Goal: Task Accomplishment & Management: Complete application form

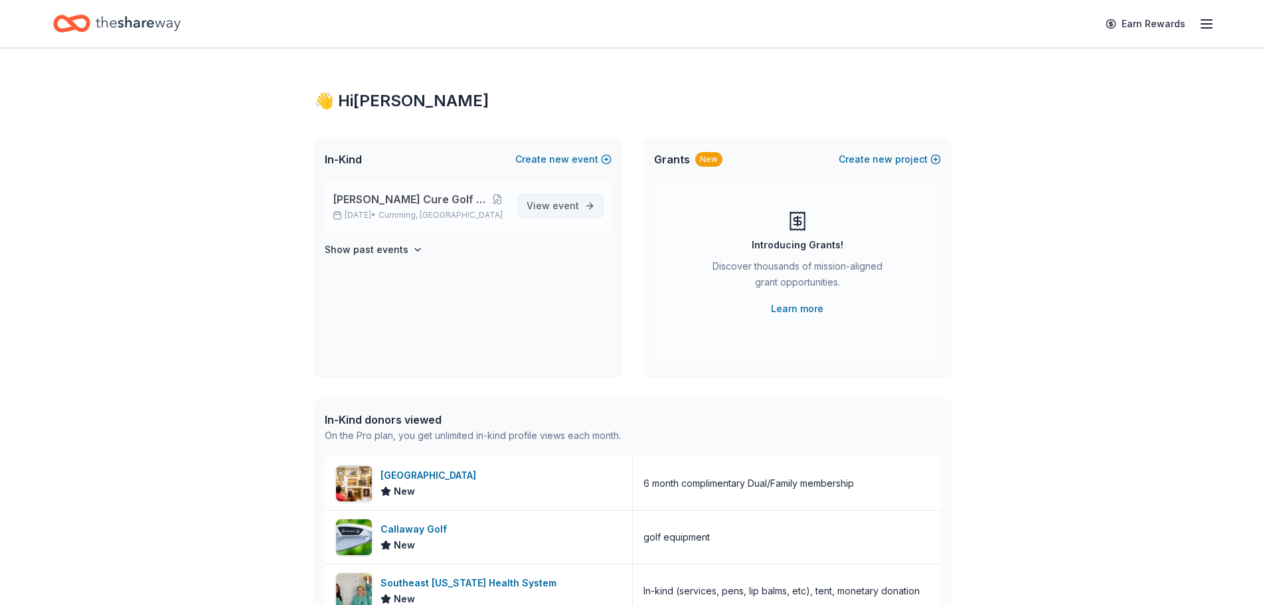
click at [548, 209] on span "View event" at bounding box center [553, 206] width 52 height 16
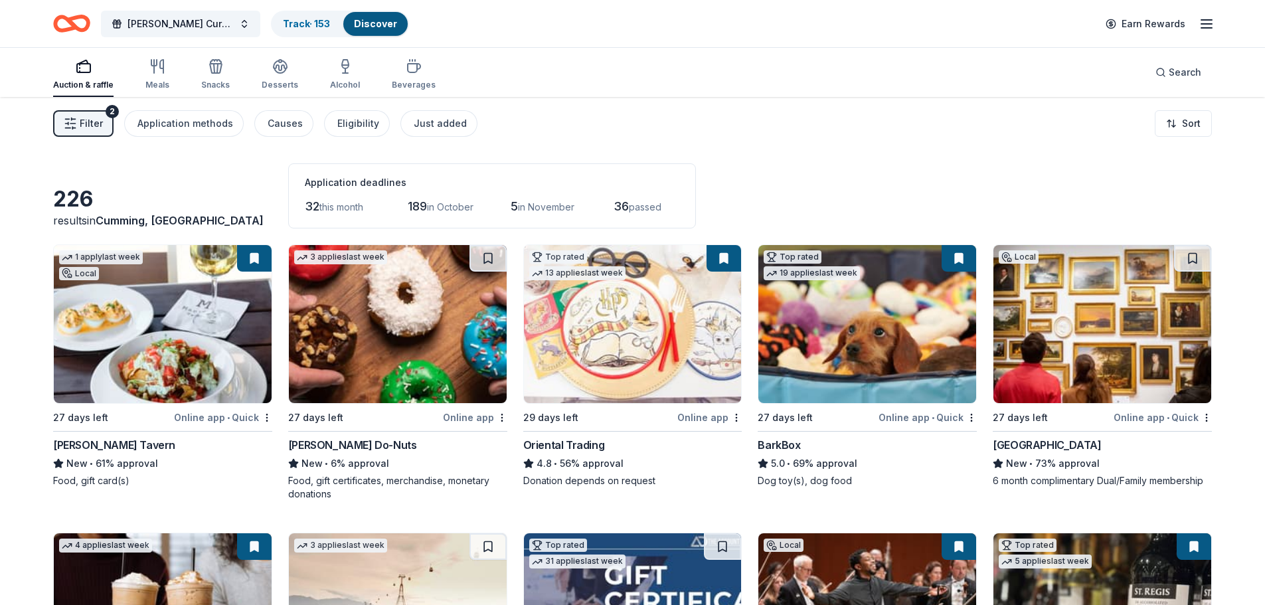
click at [83, 124] on span "Filter" at bounding box center [91, 124] width 23 height 16
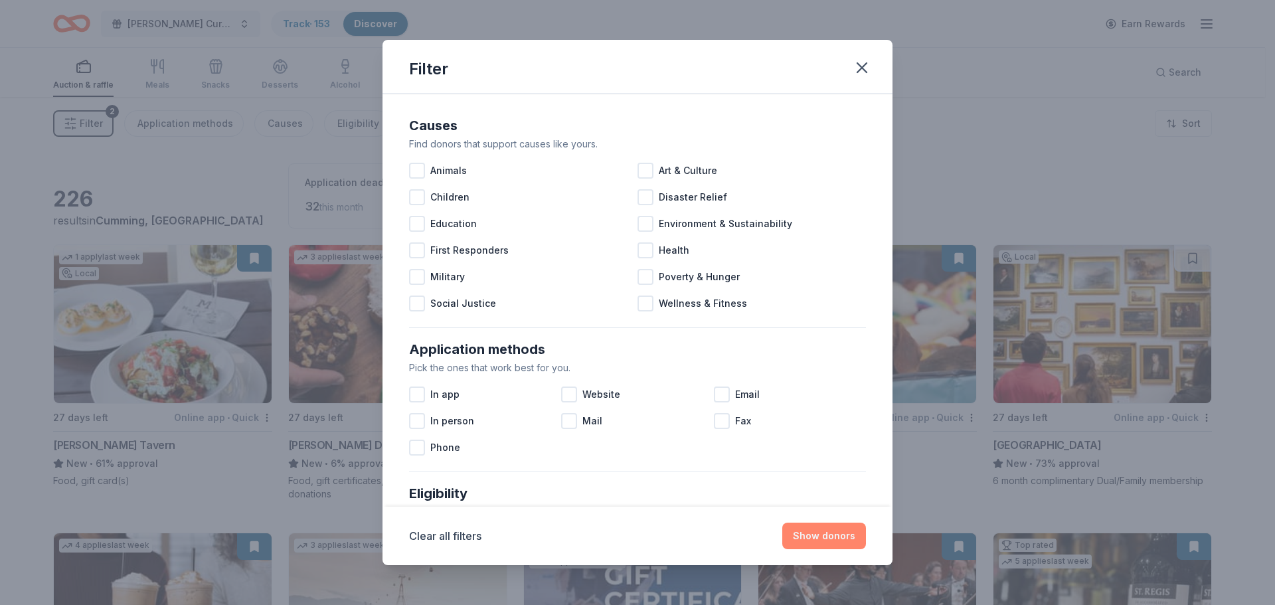
click at [830, 529] on button "Show donors" at bounding box center [824, 536] width 84 height 27
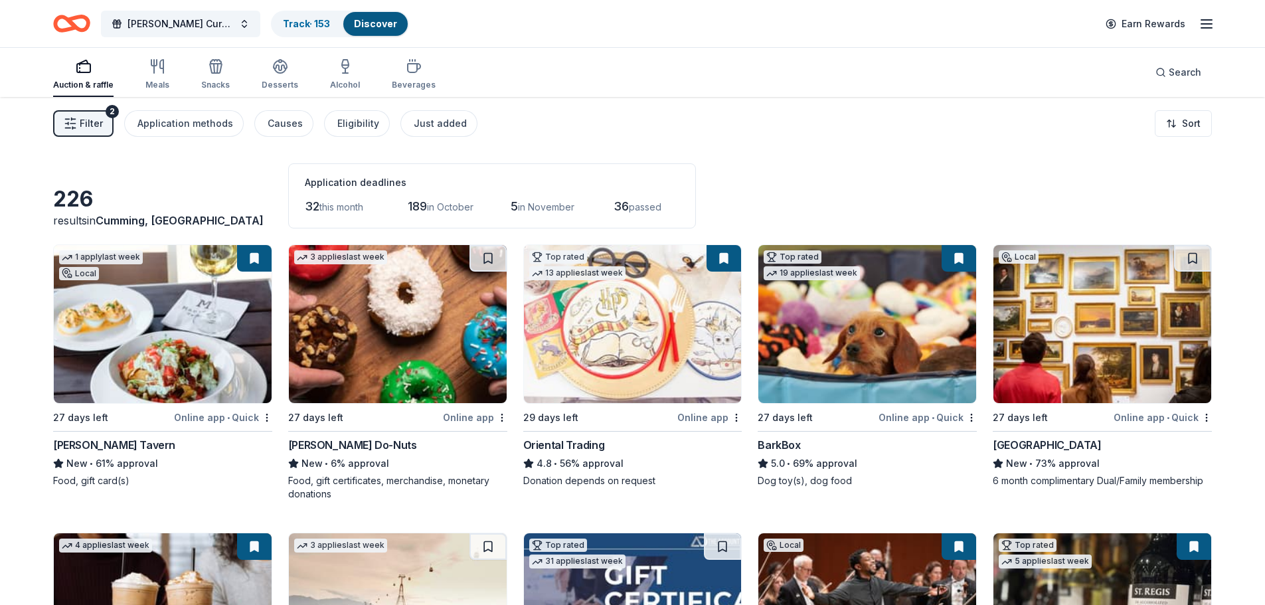
click at [558, 203] on span "in November" at bounding box center [546, 206] width 56 height 11
click at [74, 120] on icon "button" at bounding box center [70, 123] width 13 height 13
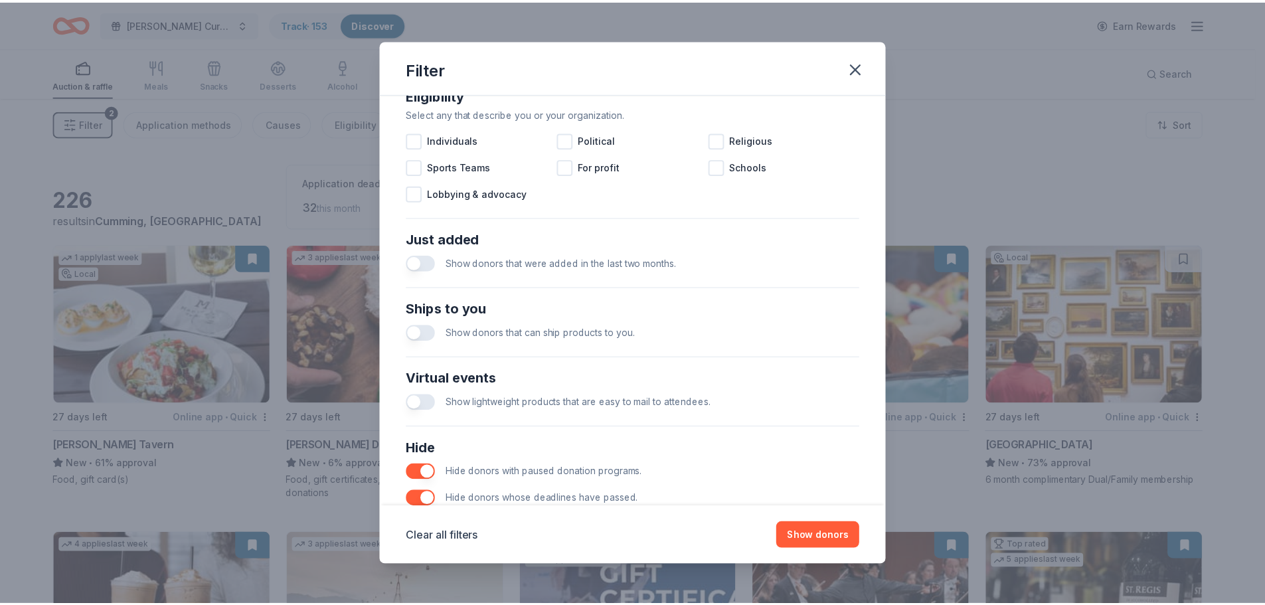
scroll to position [462, 0]
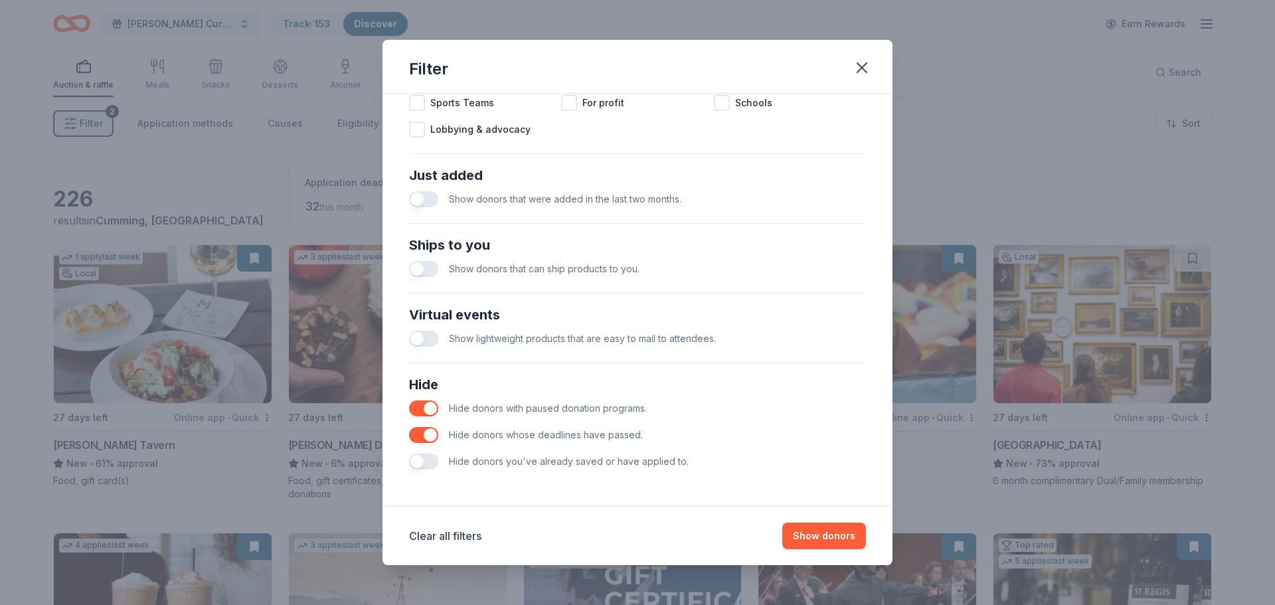
click at [424, 464] on button "button" at bounding box center [423, 462] width 29 height 16
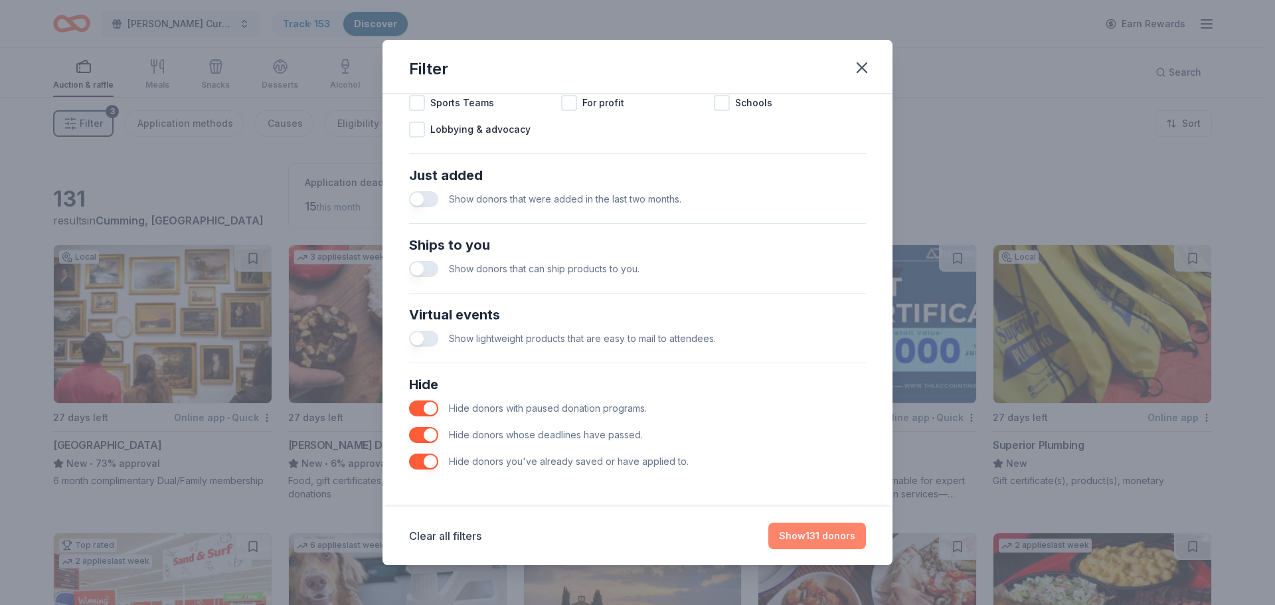
click at [830, 540] on button "Show 131 donors" at bounding box center [818, 536] width 98 height 27
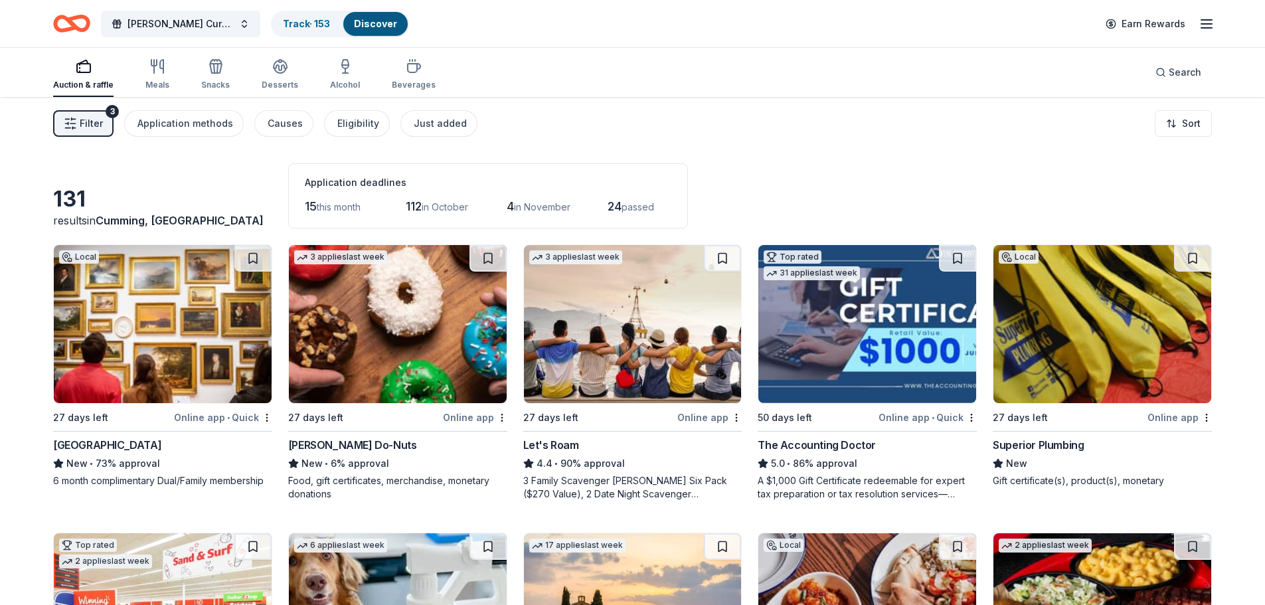
click at [87, 122] on span "Filter" at bounding box center [91, 124] width 23 height 16
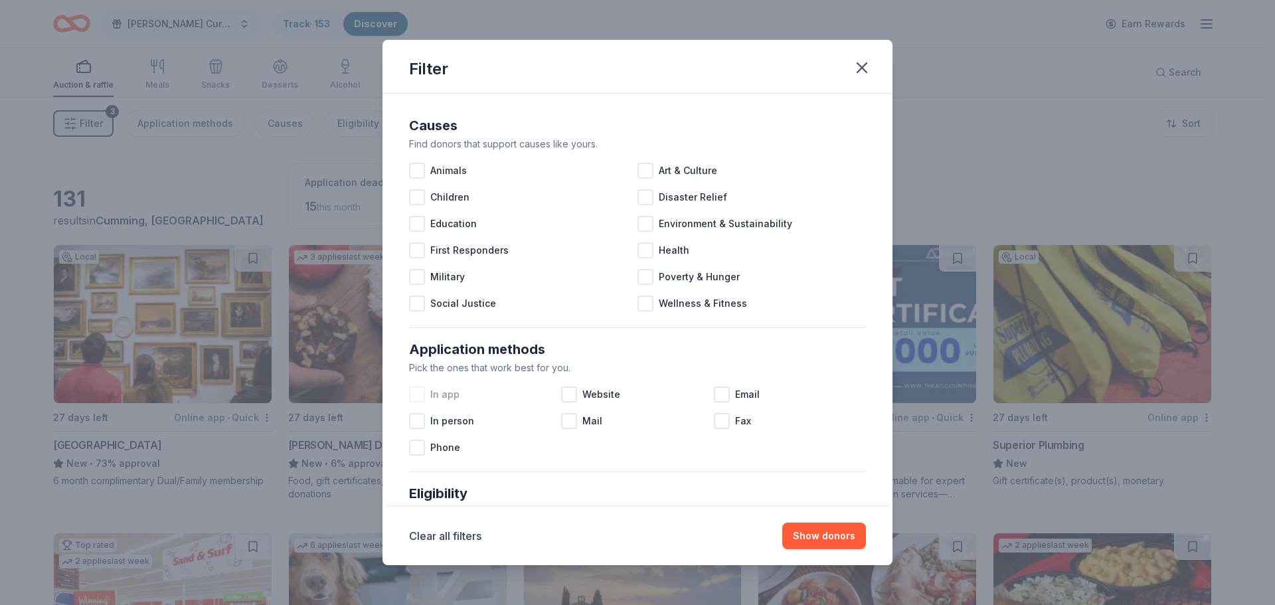
click at [420, 397] on div at bounding box center [417, 395] width 16 height 16
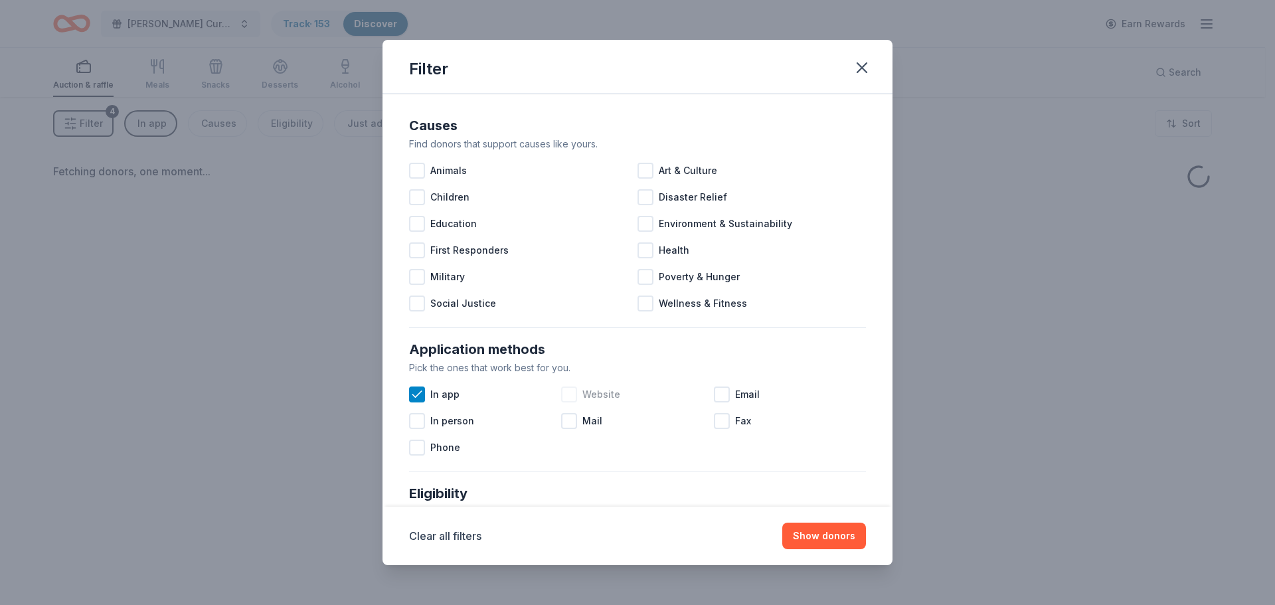
click at [567, 393] on div at bounding box center [569, 395] width 16 height 16
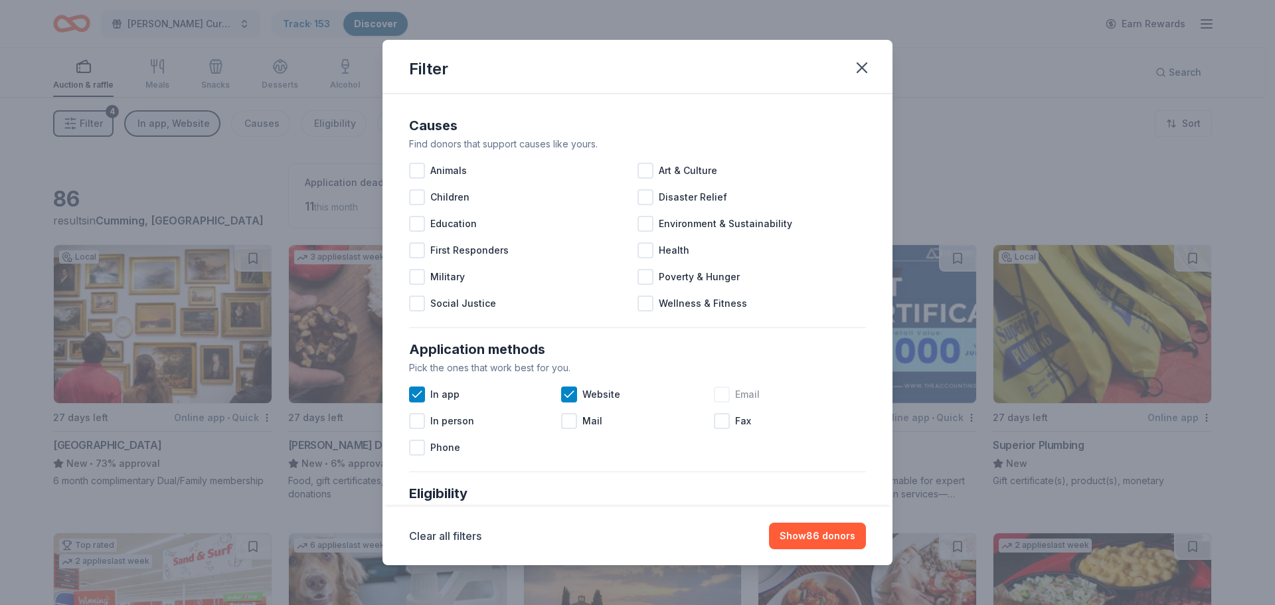
click at [718, 395] on div at bounding box center [722, 395] width 16 height 16
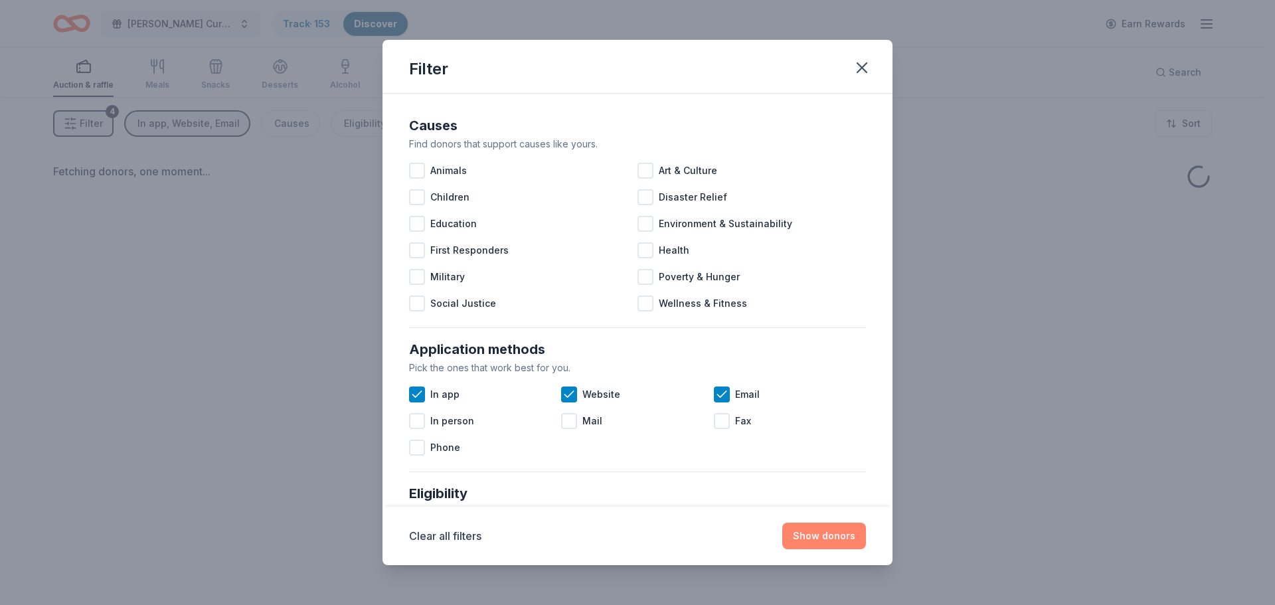
click at [825, 535] on button "Show donors" at bounding box center [824, 536] width 84 height 27
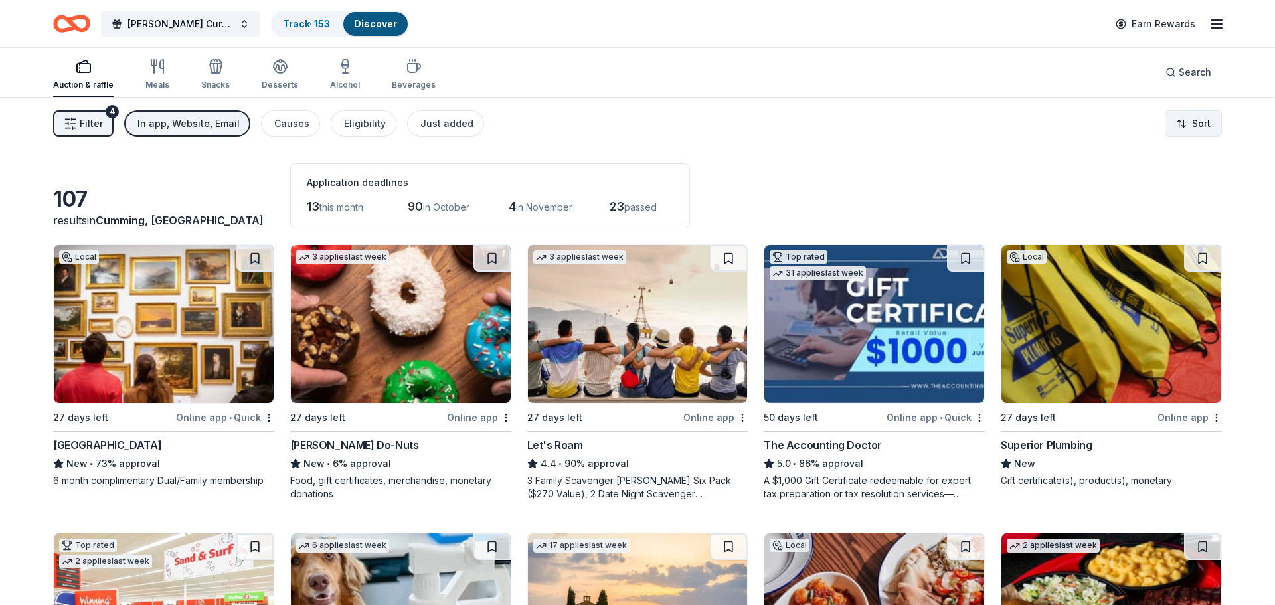
click at [1208, 122] on html "Collins Cure Golf Tournament Track · 153 Discover Earn Rewards Auction & raffle…" at bounding box center [637, 302] width 1275 height 605
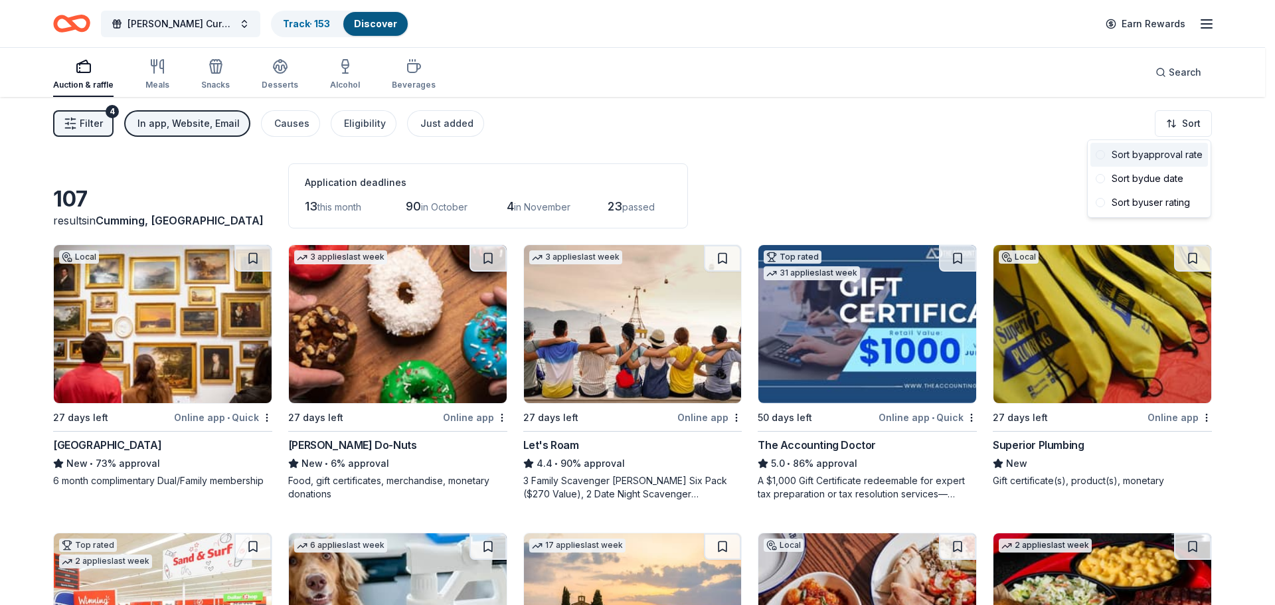
click at [1157, 152] on div "Sort by approval rate" at bounding box center [1150, 155] width 118 height 24
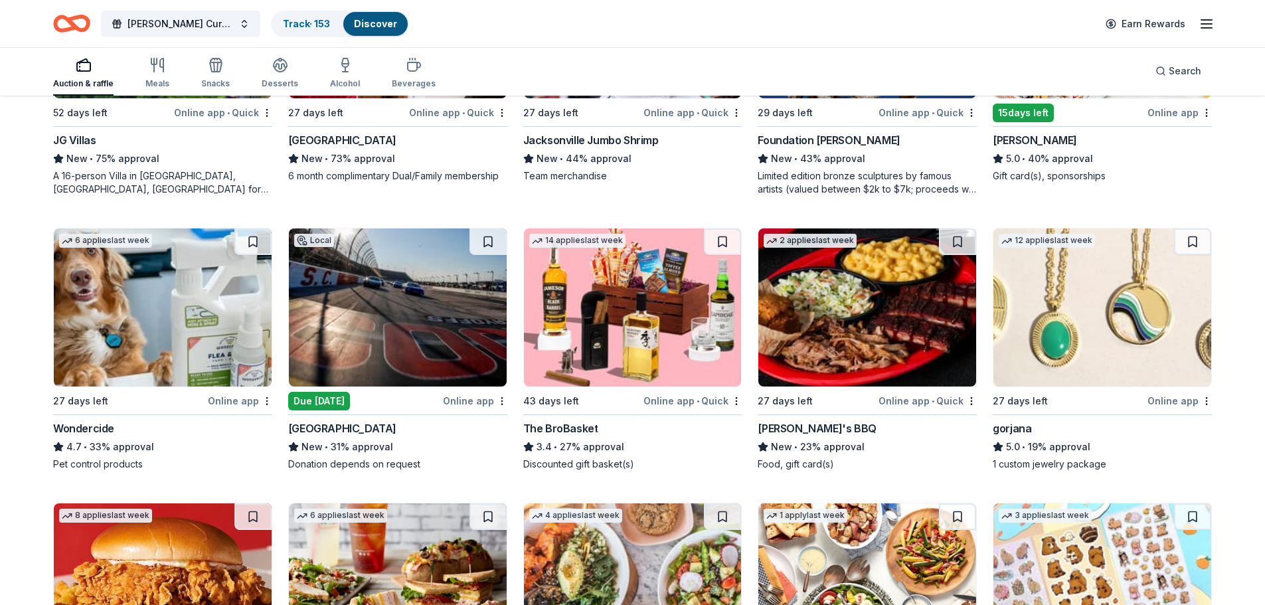
scroll to position [598, 0]
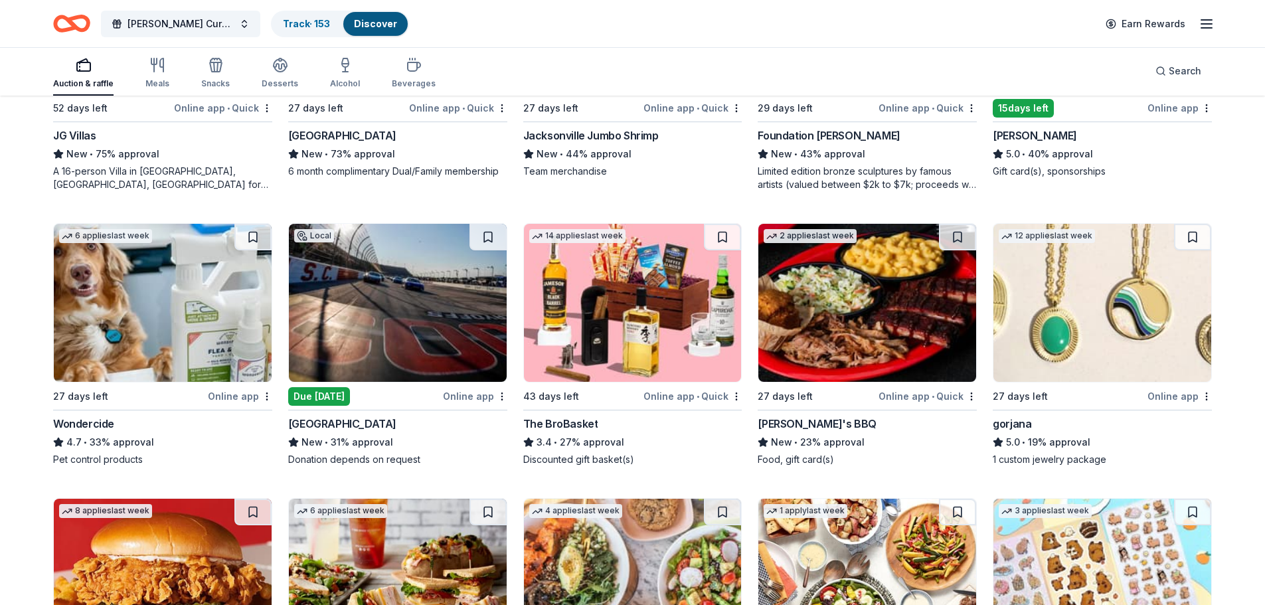
click at [647, 292] on img at bounding box center [633, 303] width 218 height 158
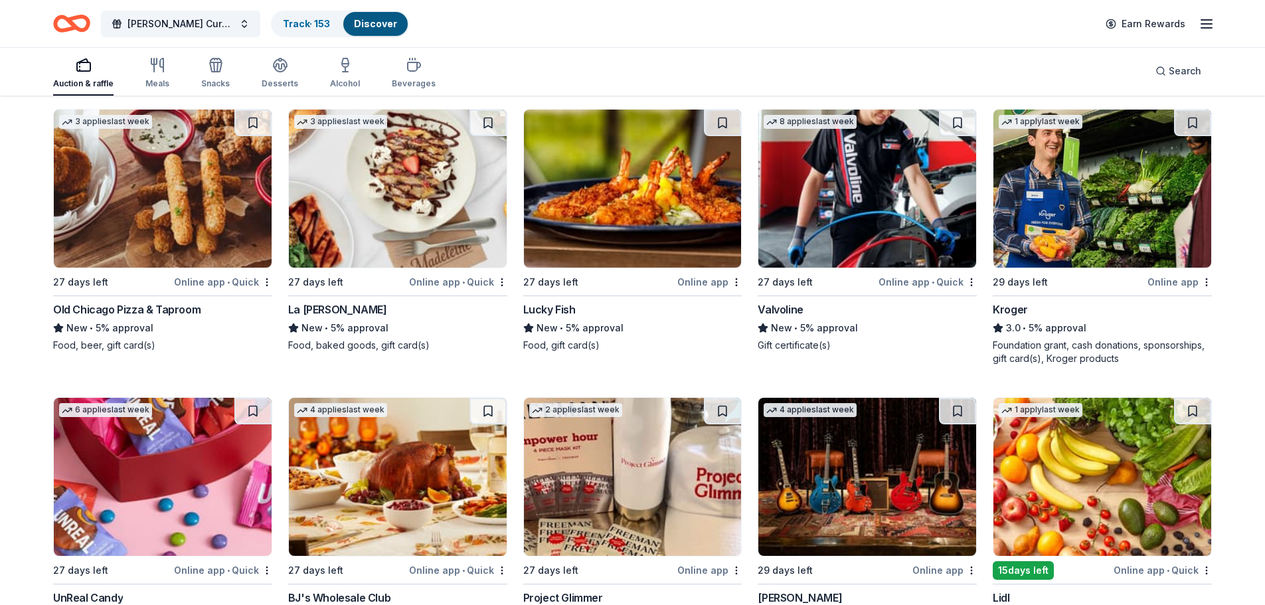
scroll to position [1794, 0]
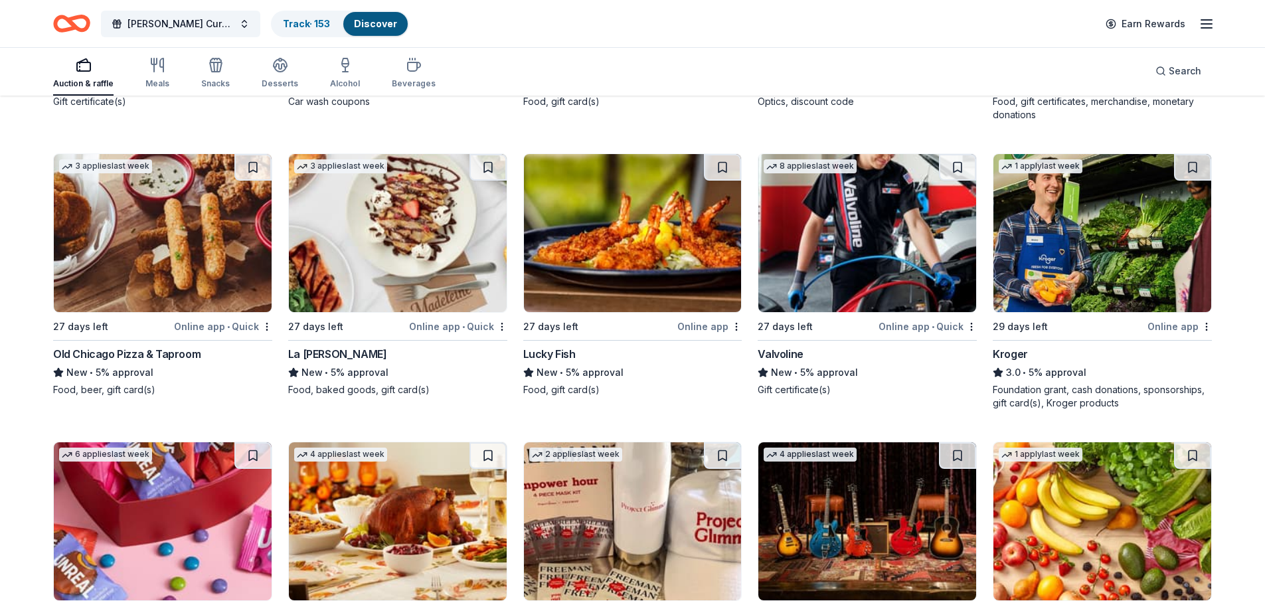
click at [1075, 288] on img at bounding box center [1103, 233] width 218 height 158
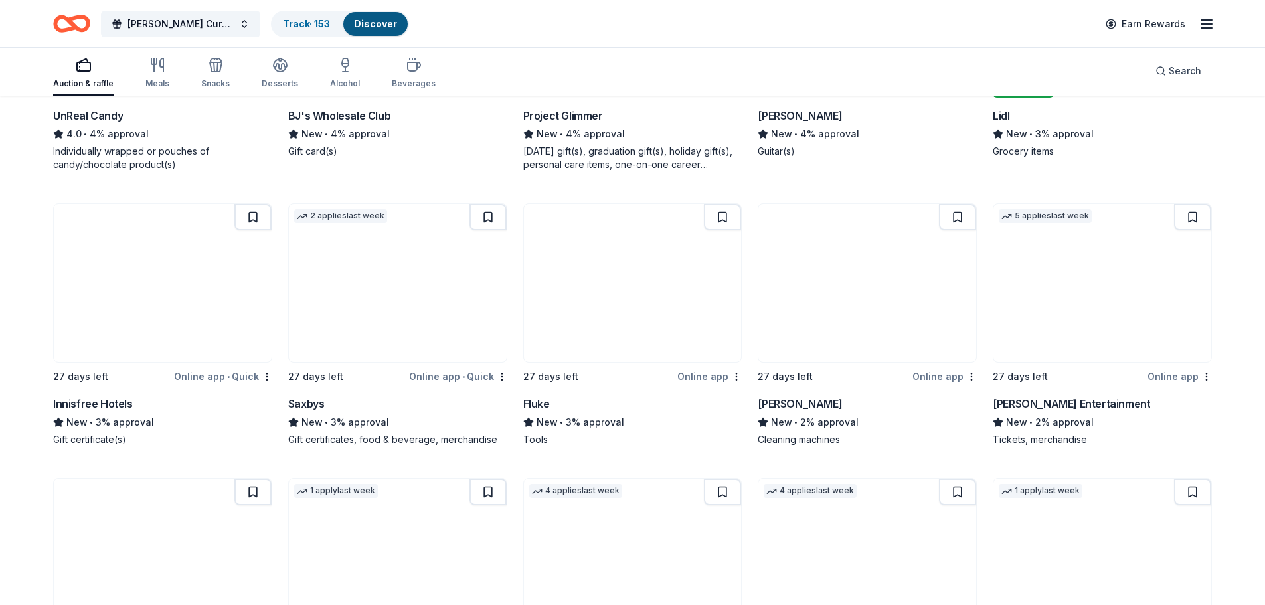
scroll to position [2326, 0]
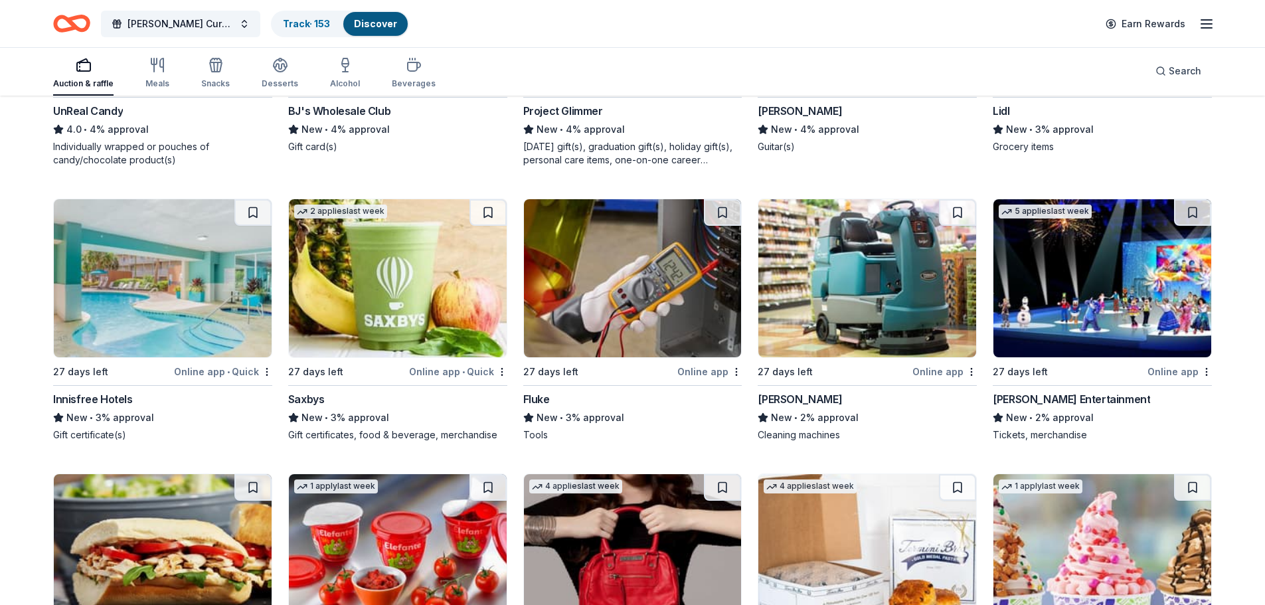
click at [1064, 333] on img at bounding box center [1103, 278] width 218 height 158
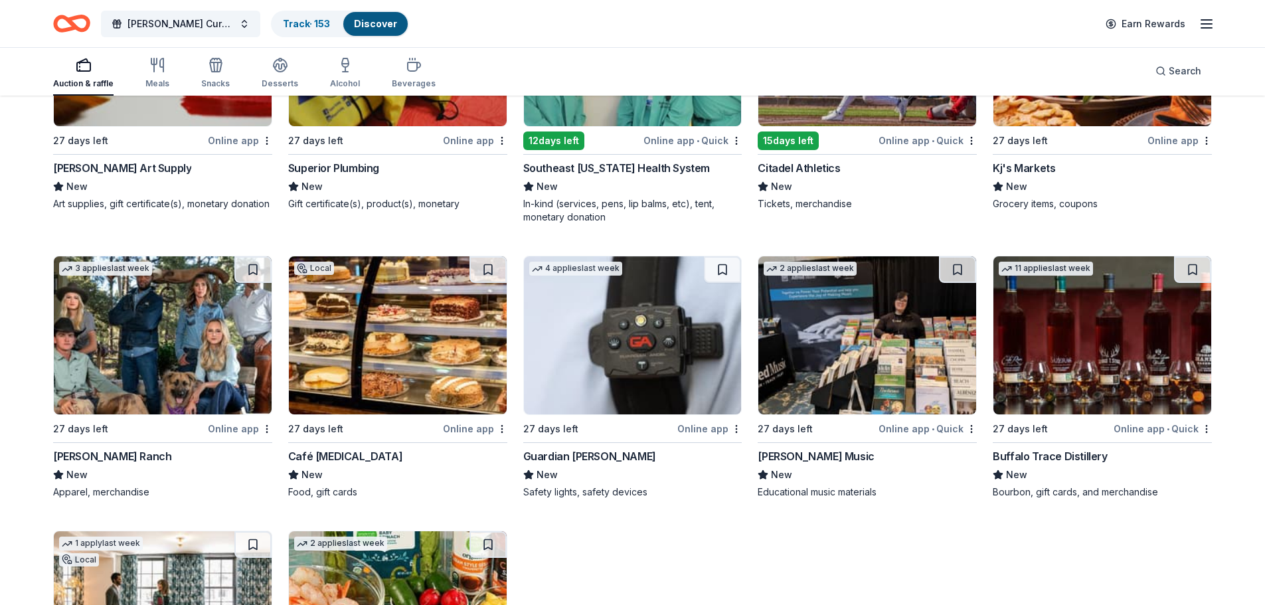
scroll to position [5644, 0]
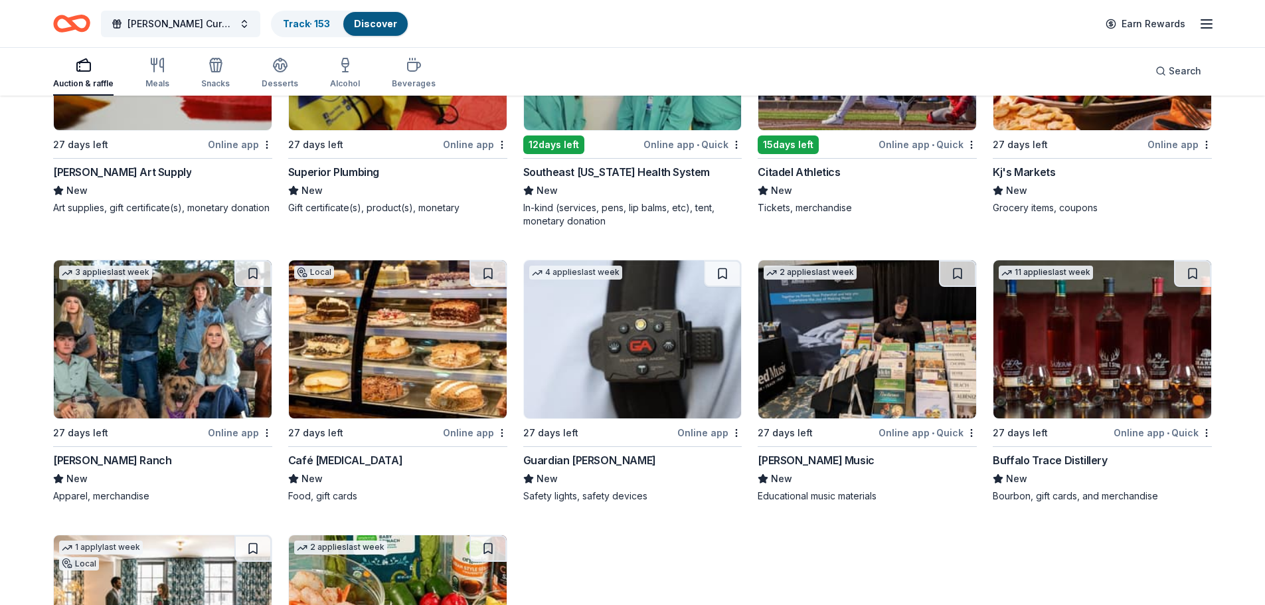
click at [1081, 383] on img at bounding box center [1103, 339] width 218 height 158
click at [346, 29] on div "Discover" at bounding box center [375, 24] width 64 height 24
click at [367, 23] on link "Discover" at bounding box center [375, 23] width 43 height 11
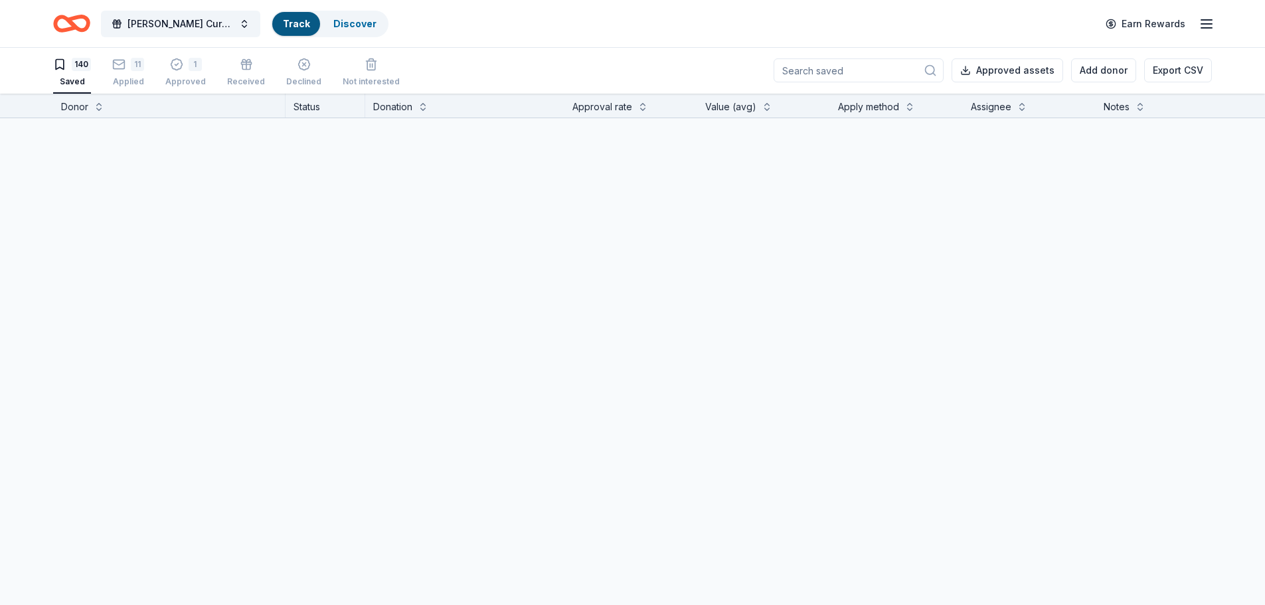
click at [306, 33] on div "Track" at bounding box center [296, 24] width 48 height 24
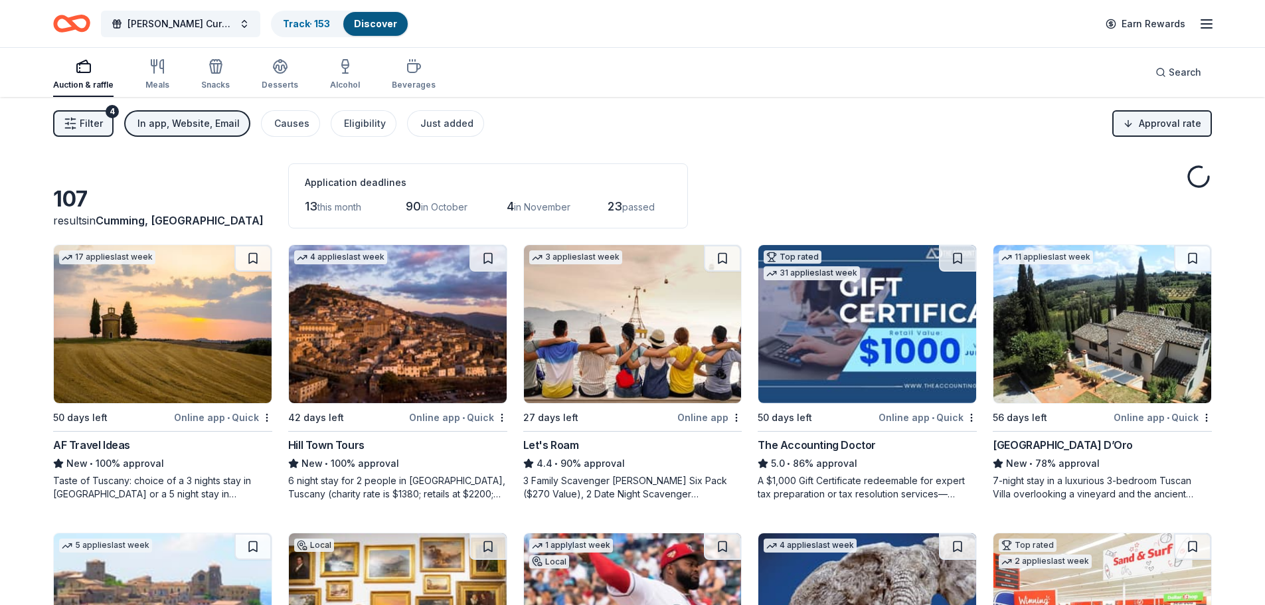
click at [316, 11] on button "Track · 153 Discover" at bounding box center [340, 24] width 138 height 27
click at [314, 13] on div "Track · 153" at bounding box center [306, 24] width 68 height 24
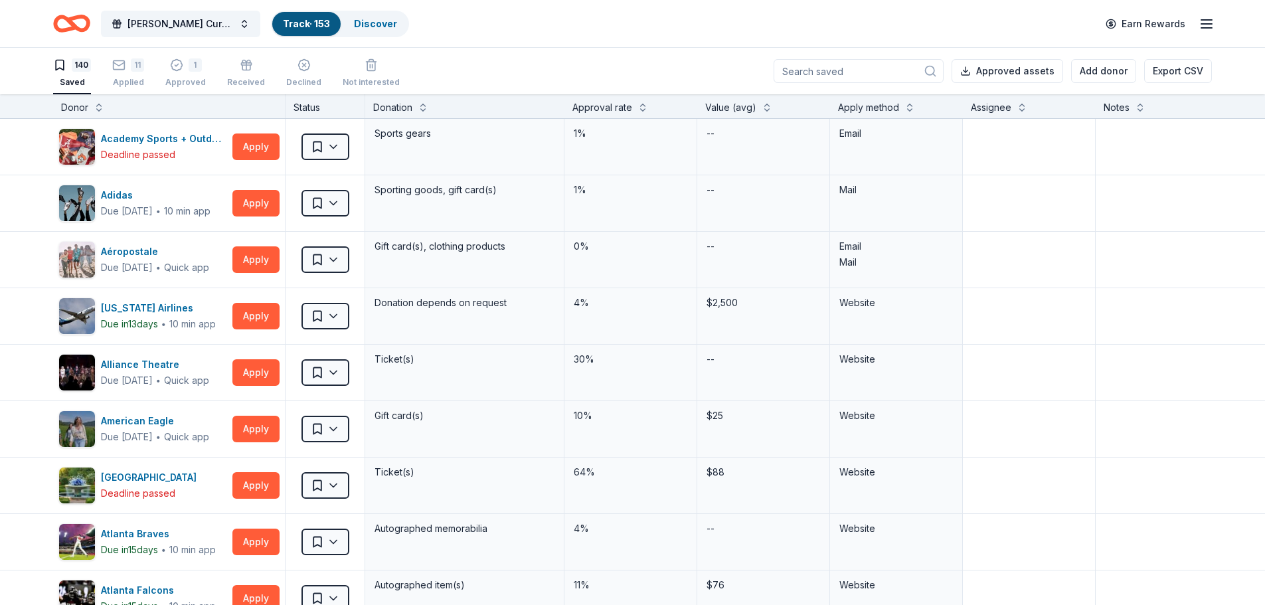
scroll to position [1, 0]
click at [304, 25] on link "Track · 153" at bounding box center [306, 23] width 47 height 11
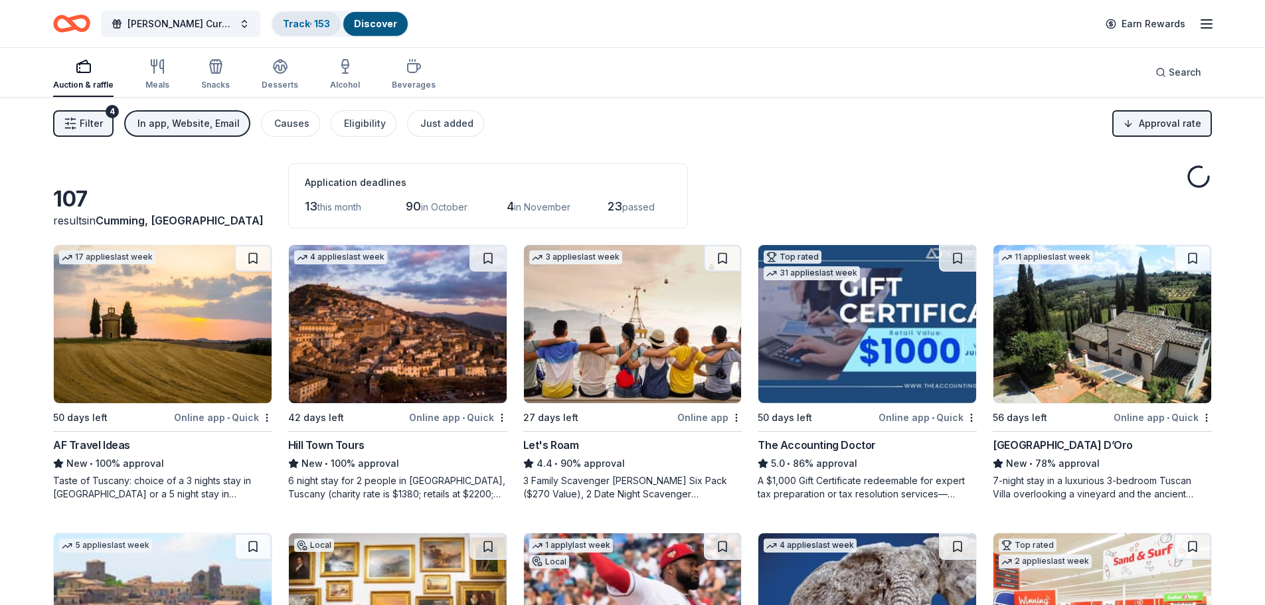
click at [304, 25] on link "Track · 153" at bounding box center [306, 23] width 47 height 11
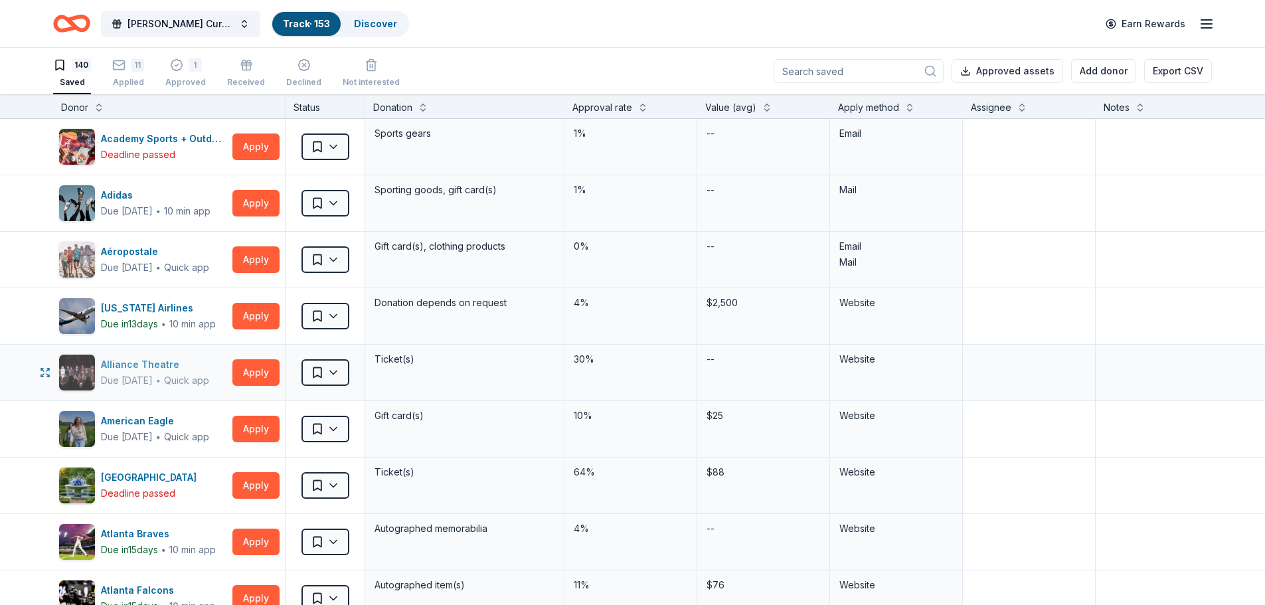
click at [145, 365] on div "Alliance Theatre" at bounding box center [155, 365] width 108 height 16
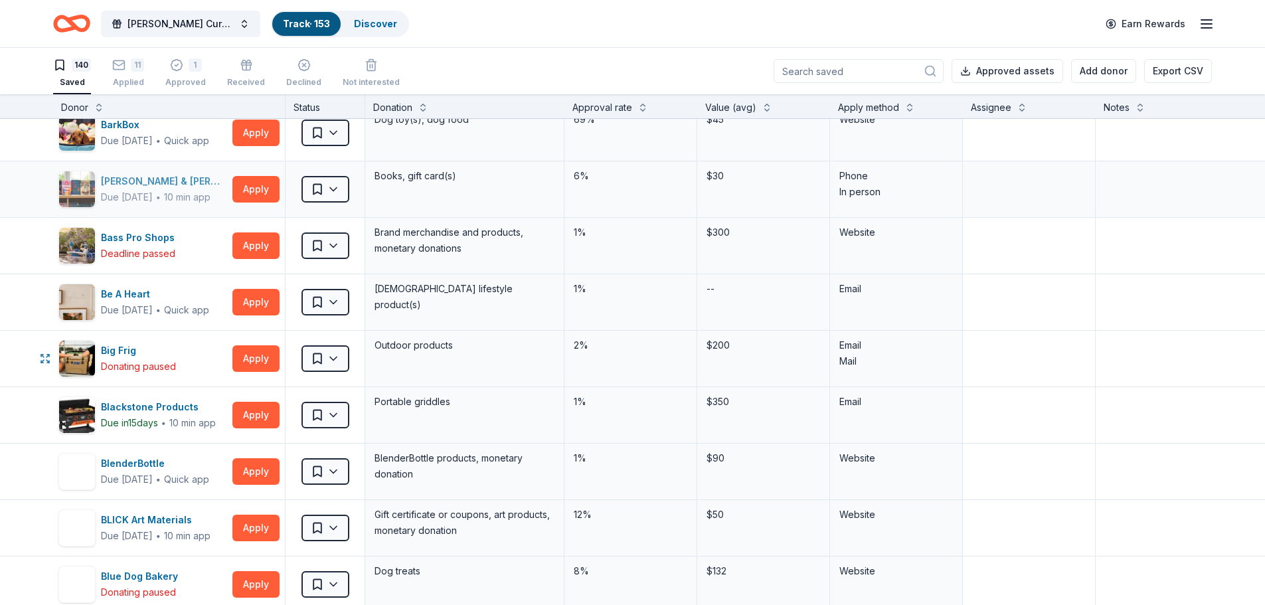
scroll to position [1129, 0]
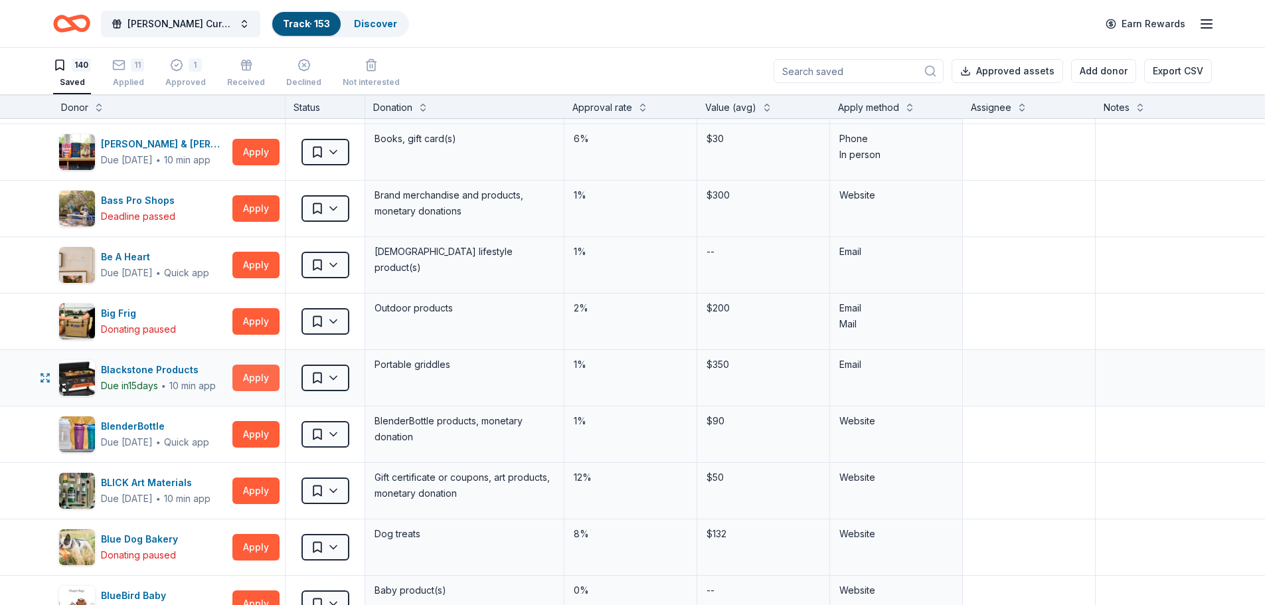
click at [252, 373] on button "Apply" at bounding box center [255, 378] width 47 height 27
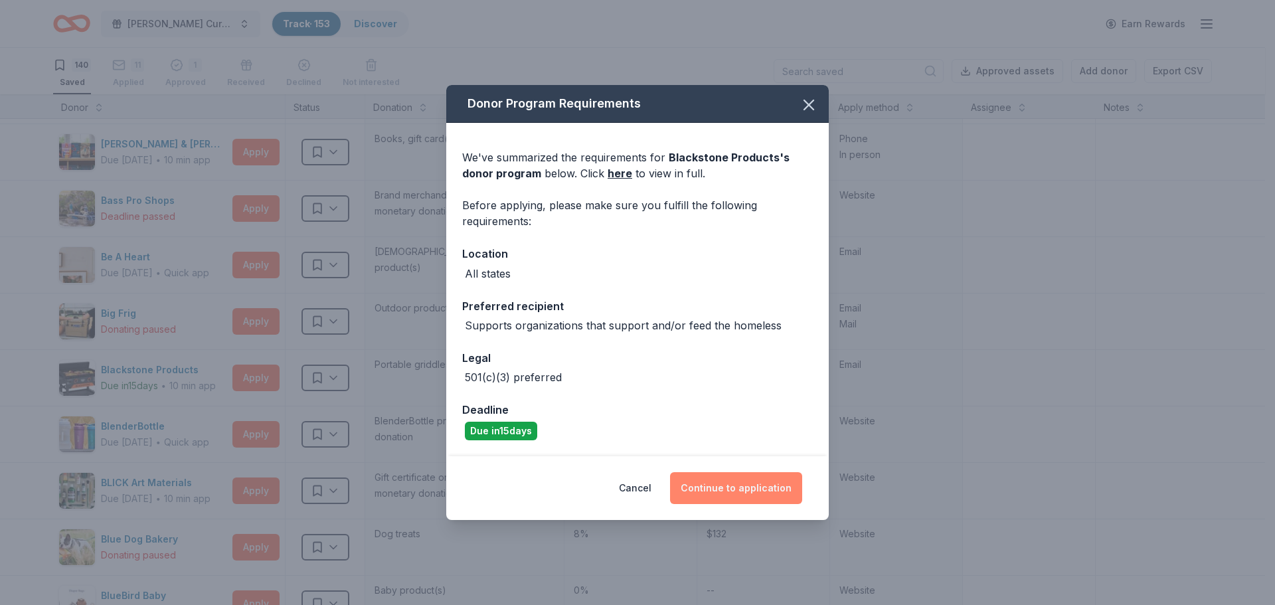
click at [762, 486] on button "Continue to application" at bounding box center [736, 488] width 132 height 32
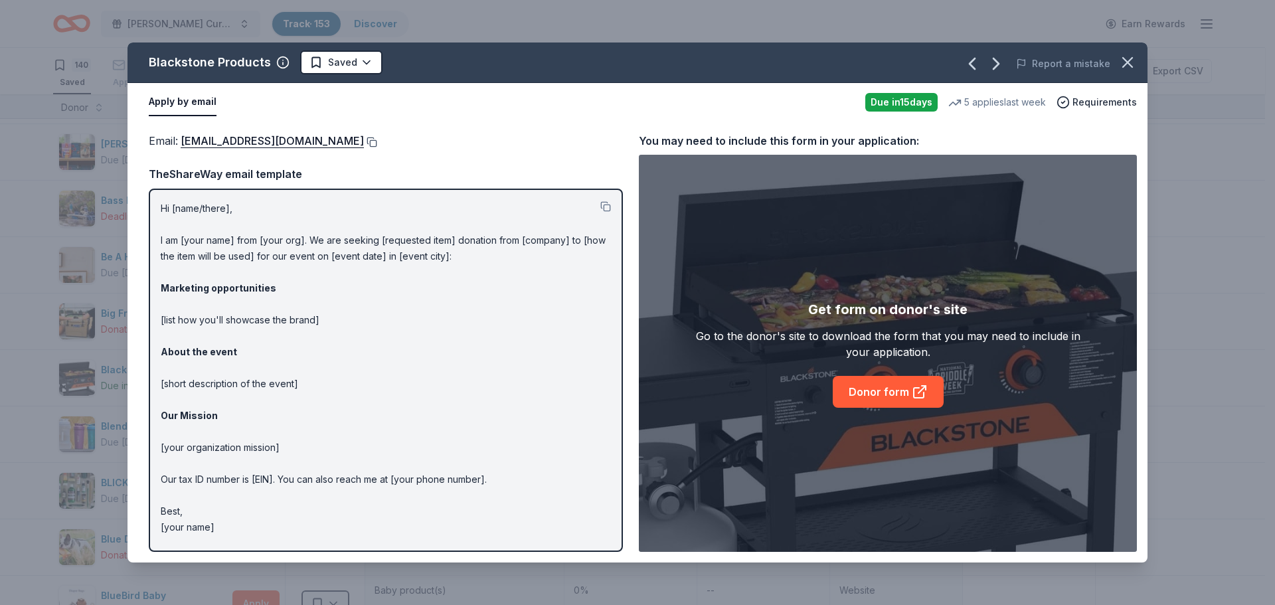
click at [375, 141] on button at bounding box center [370, 142] width 13 height 11
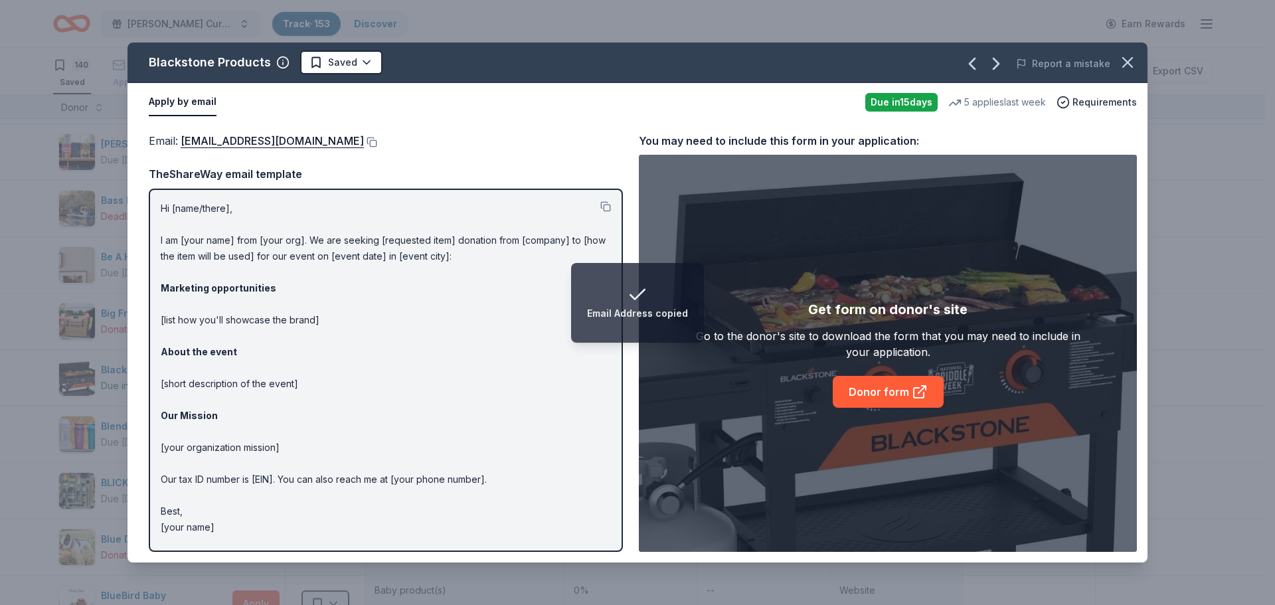
click at [161, 205] on p "Hi [name/there], I am [your name] from [your org]. We are seeking [requested it…" at bounding box center [386, 368] width 450 height 335
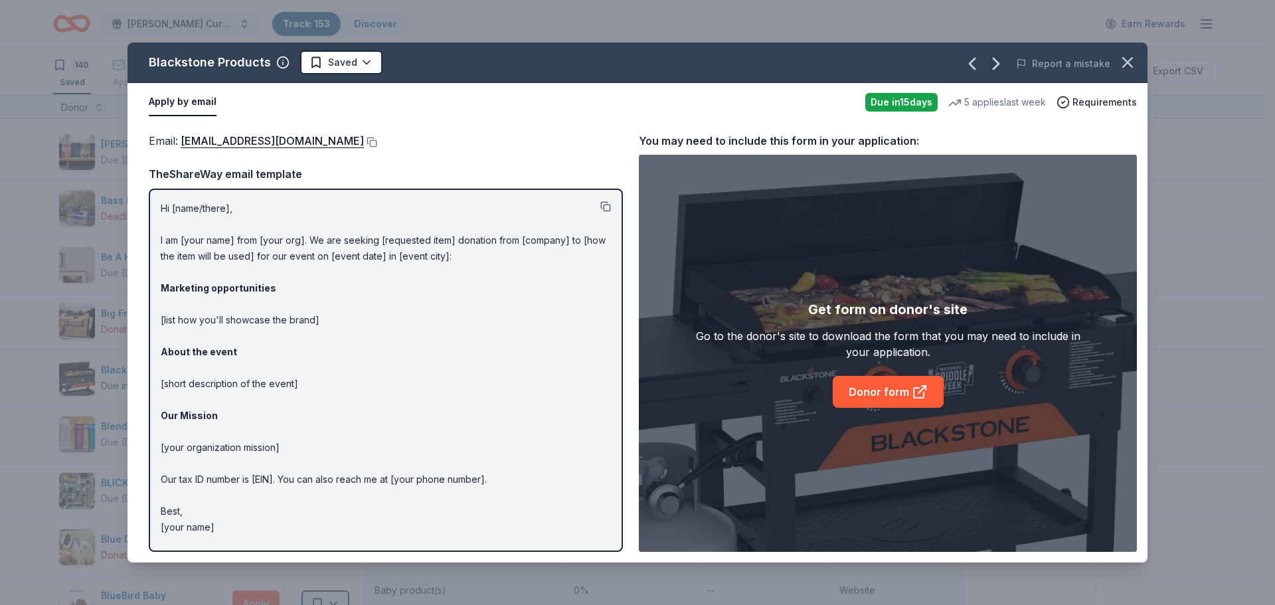
click at [605, 209] on button at bounding box center [605, 206] width 11 height 11
click at [1126, 60] on icon "button" at bounding box center [1128, 62] width 19 height 19
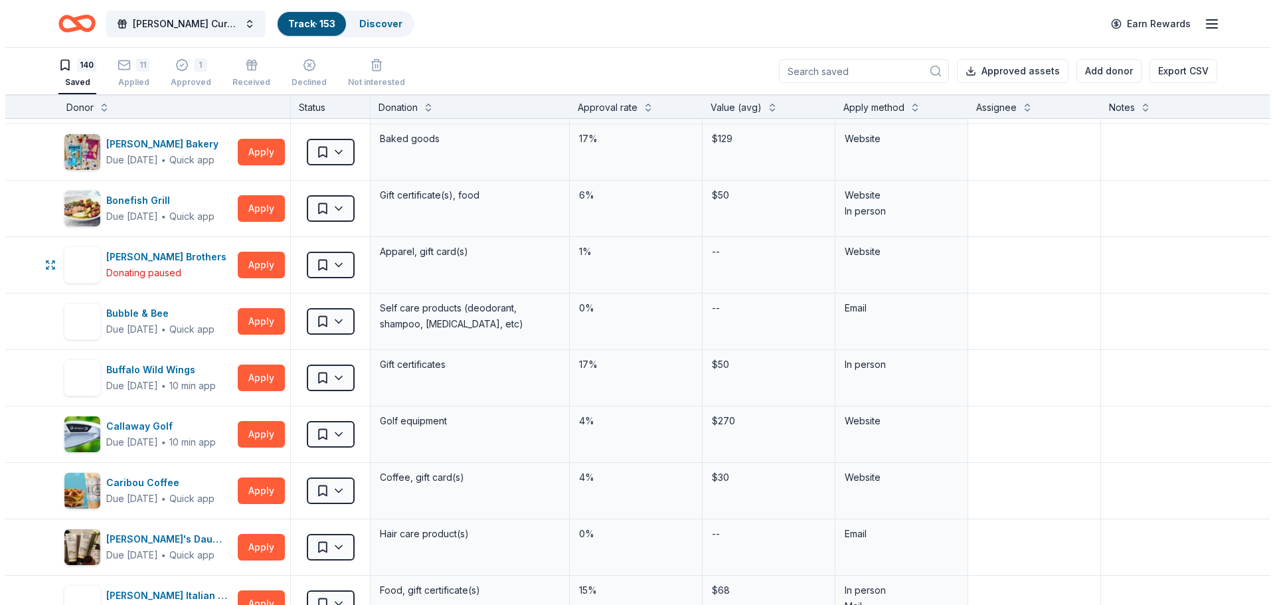
scroll to position [1661, 0]
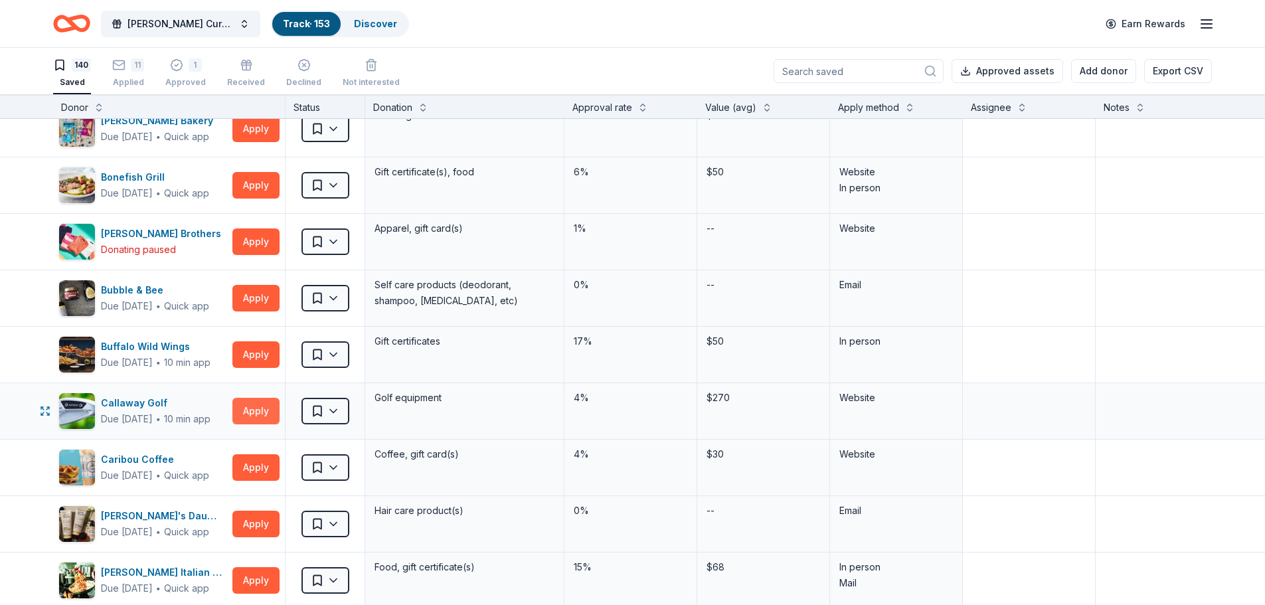
click at [252, 409] on button "Apply" at bounding box center [255, 411] width 47 height 27
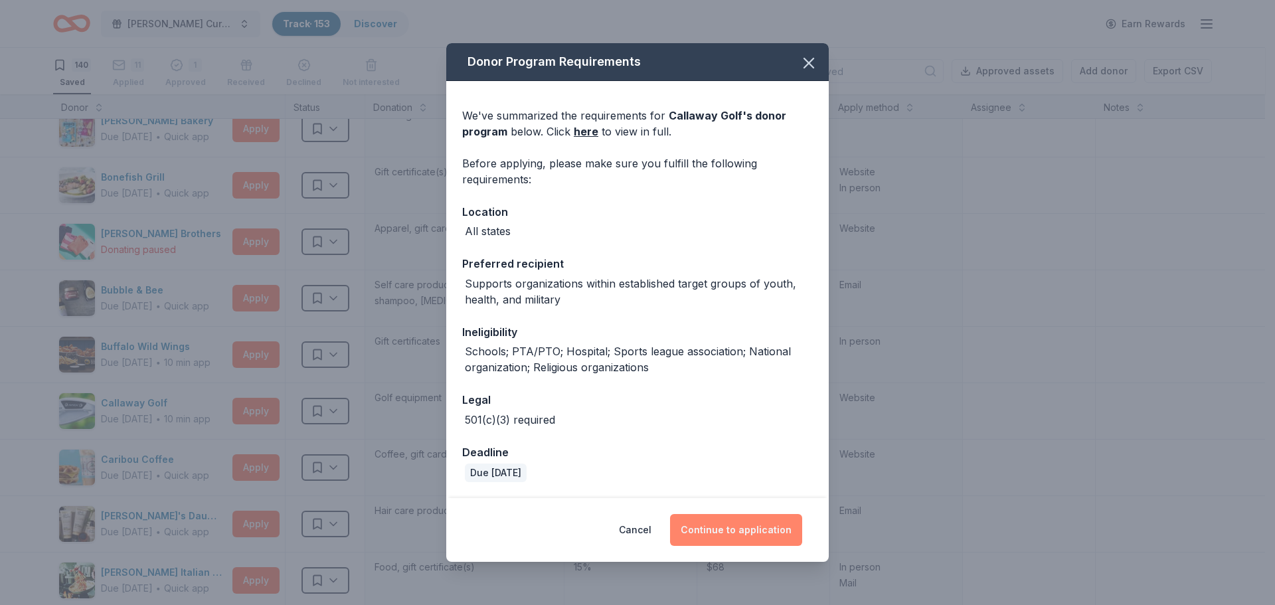
click at [739, 535] on button "Continue to application" at bounding box center [736, 530] width 132 height 32
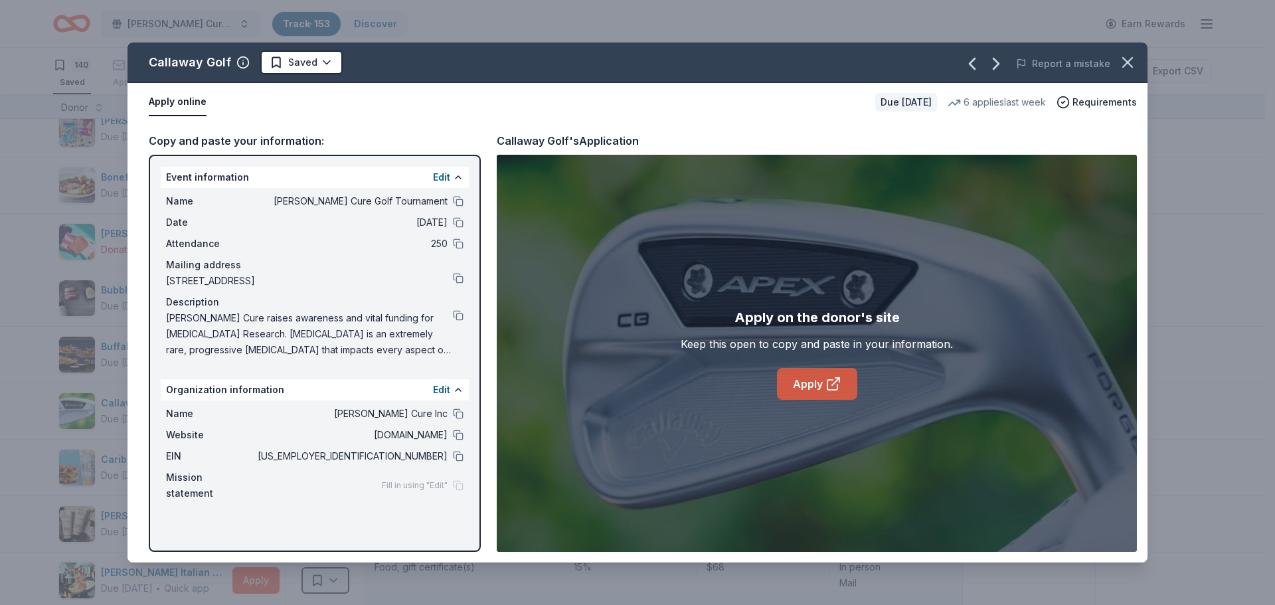
click at [826, 389] on icon at bounding box center [834, 384] width 16 height 16
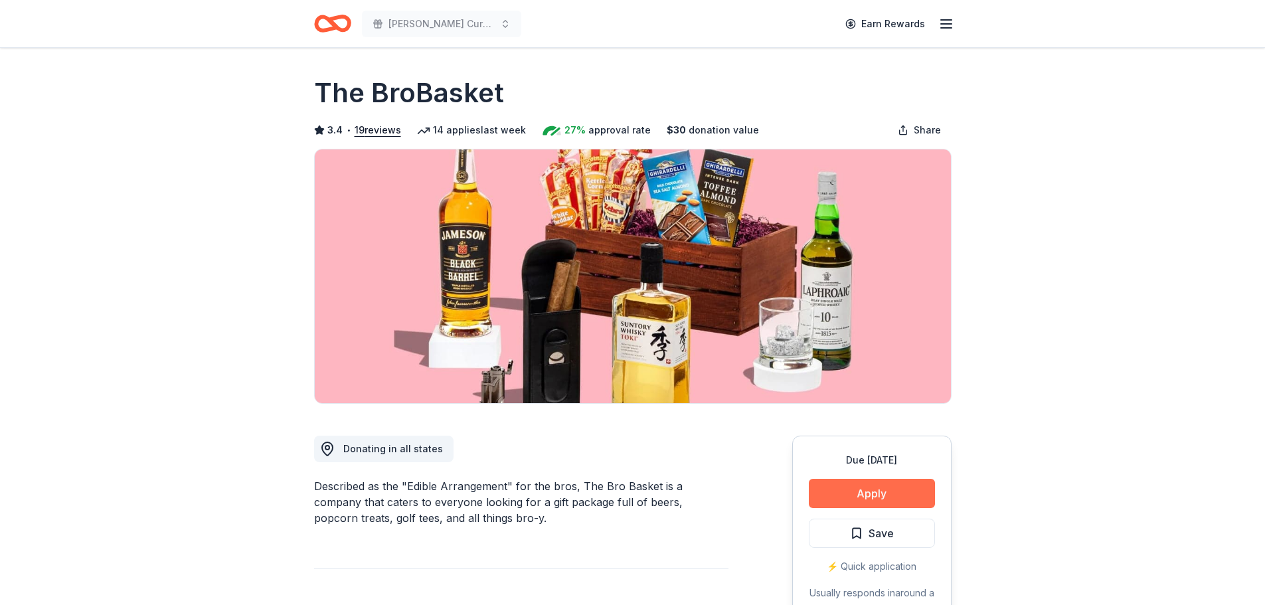
click at [858, 494] on button "Apply" at bounding box center [872, 493] width 126 height 29
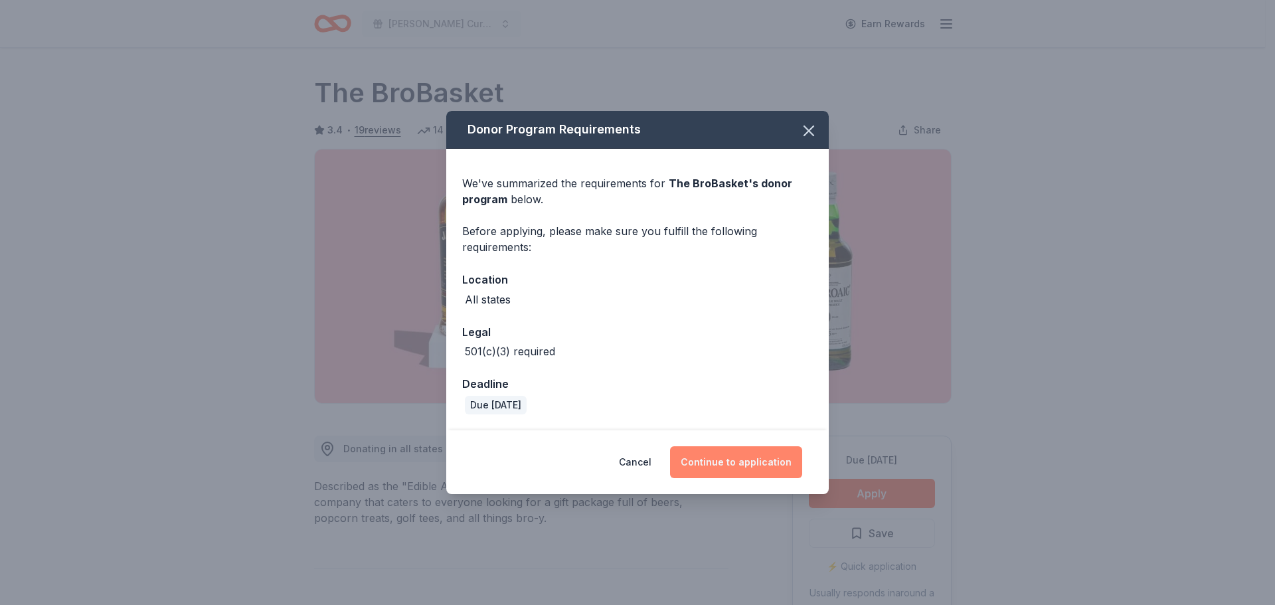
click at [729, 456] on button "Continue to application" at bounding box center [736, 462] width 132 height 32
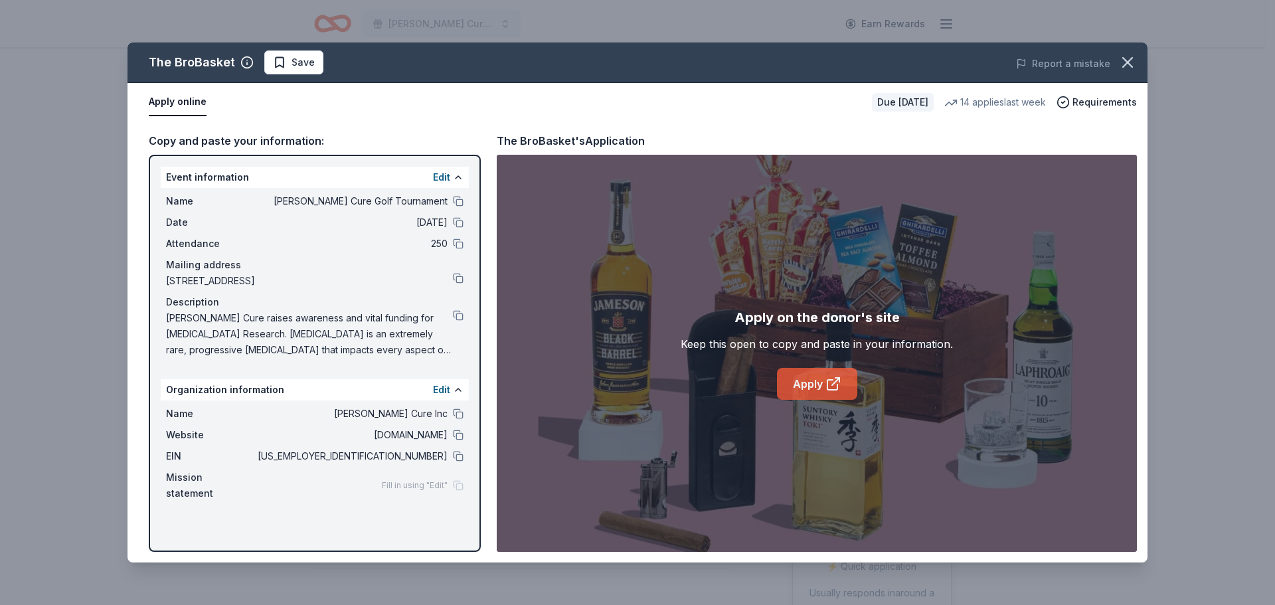
click at [803, 384] on link "Apply" at bounding box center [817, 384] width 80 height 32
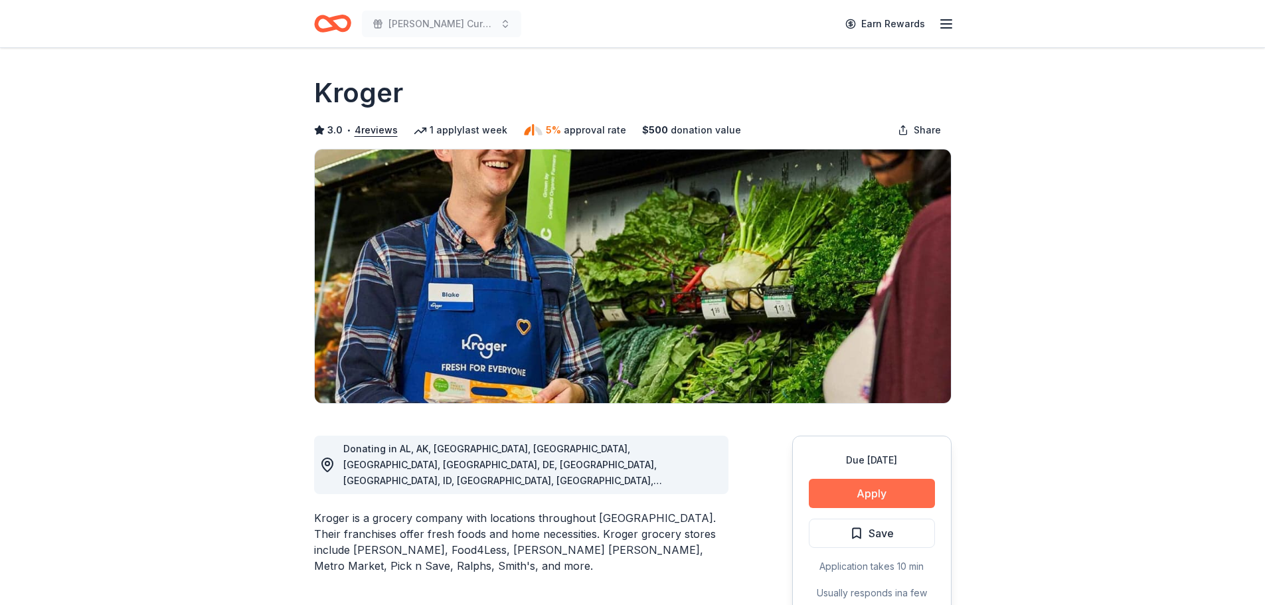
click at [891, 494] on button "Apply" at bounding box center [872, 493] width 126 height 29
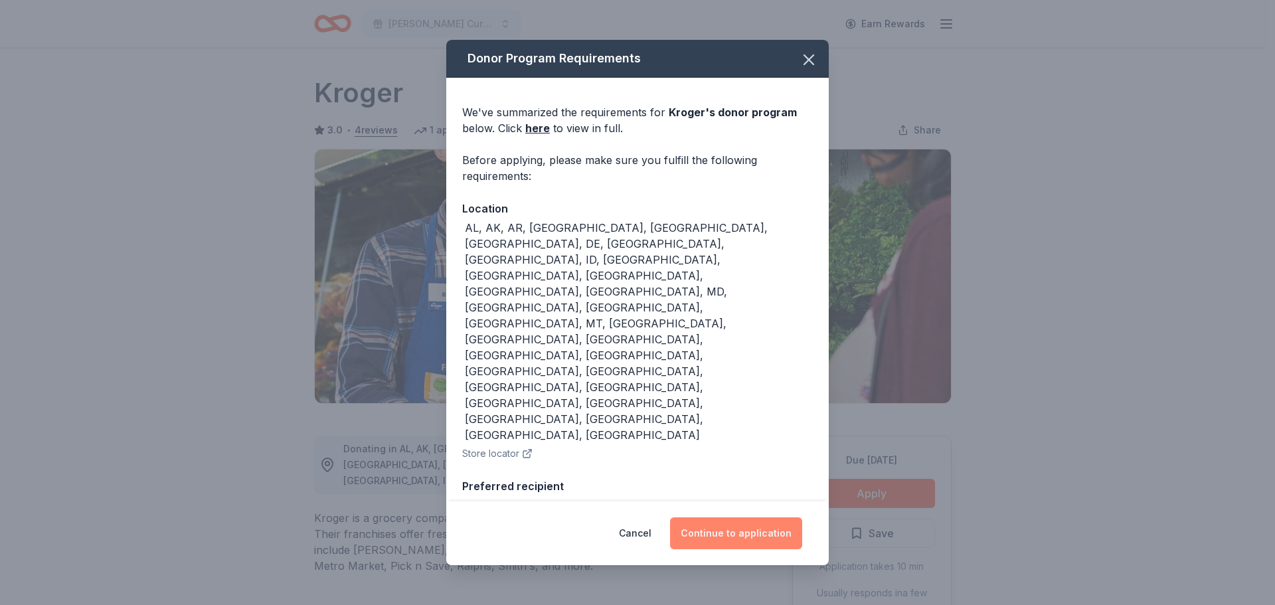
click at [732, 518] on button "Continue to application" at bounding box center [736, 533] width 132 height 32
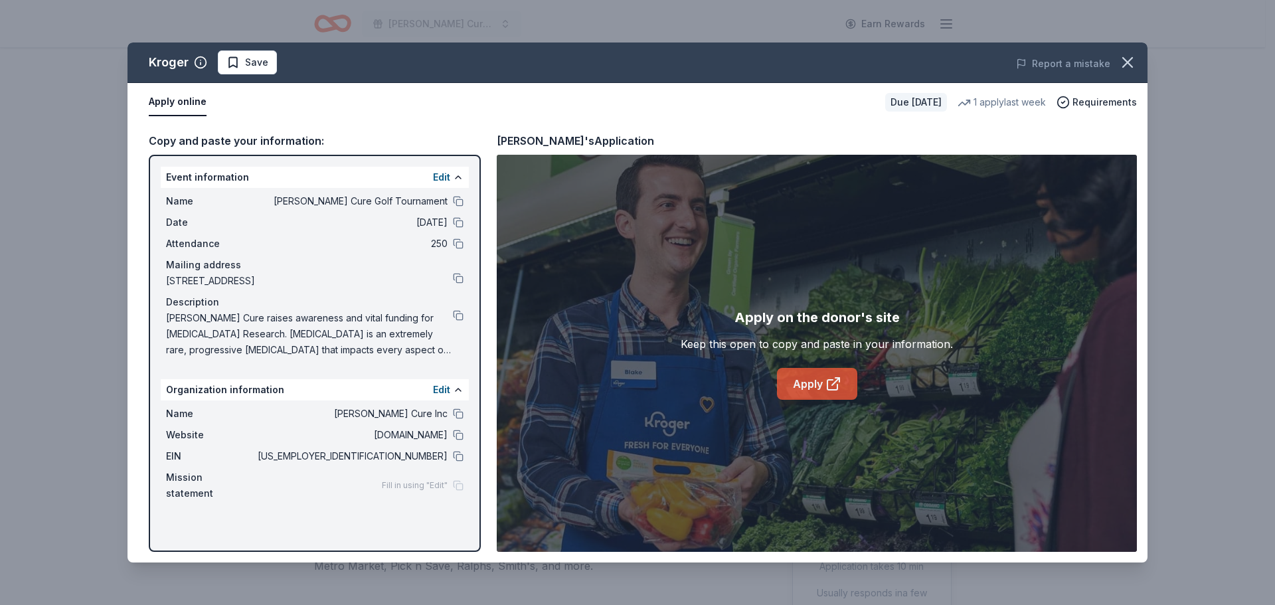
click at [822, 381] on link "Apply" at bounding box center [817, 384] width 80 height 32
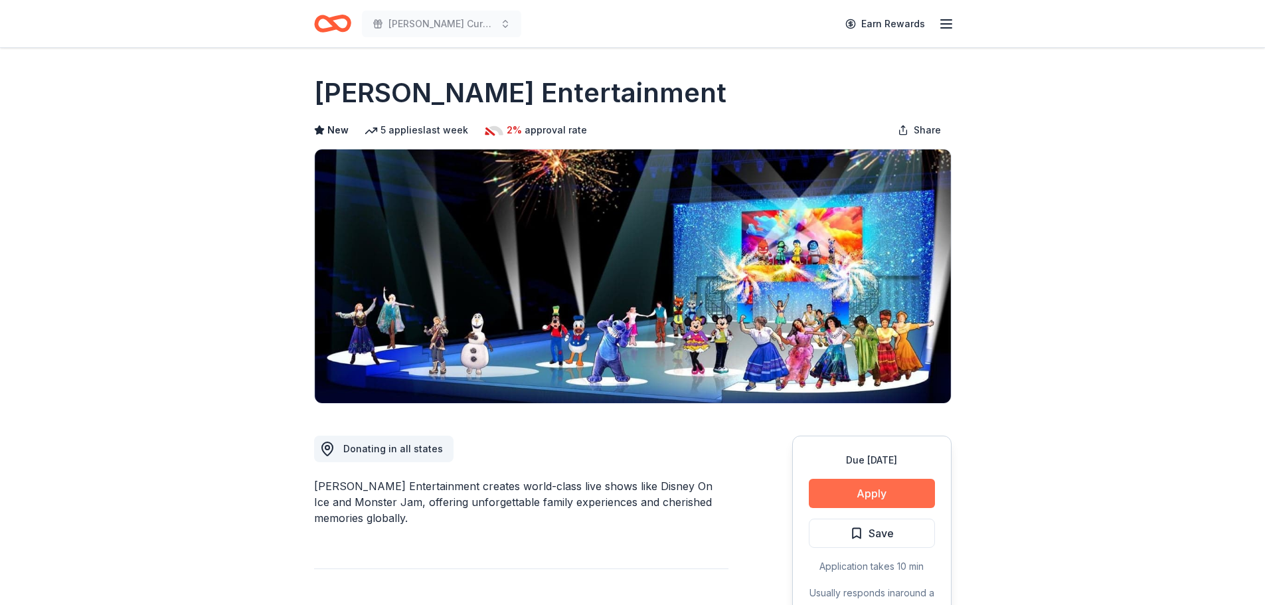
click at [868, 497] on button "Apply" at bounding box center [872, 493] width 126 height 29
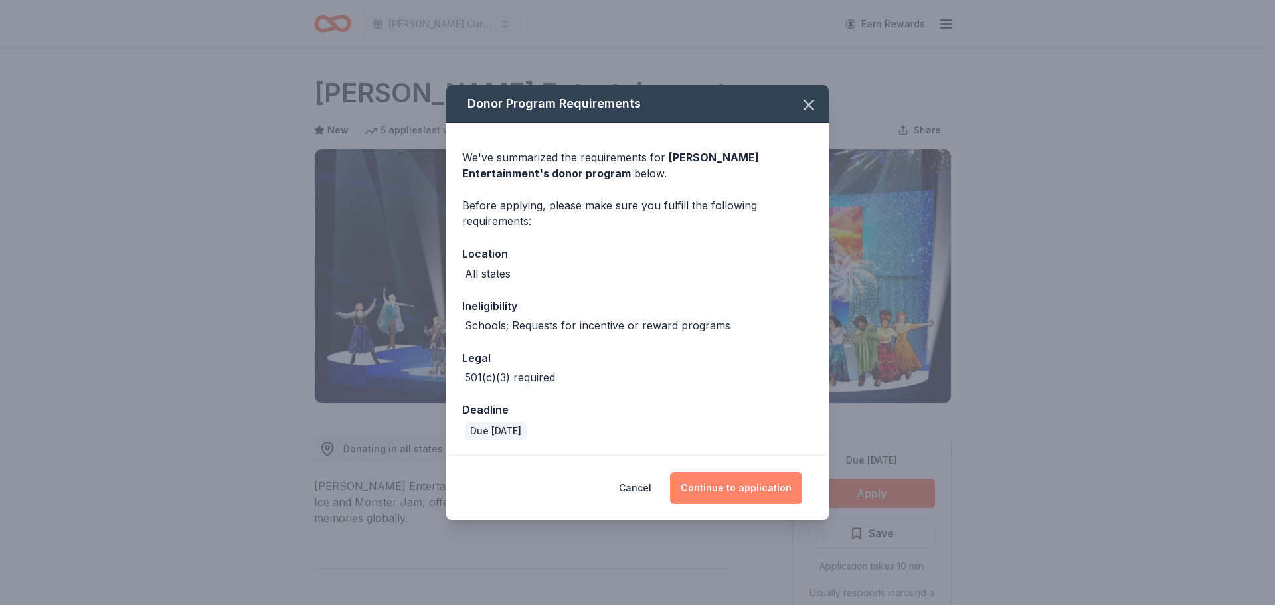
click at [749, 490] on button "Continue to application" at bounding box center [736, 488] width 132 height 32
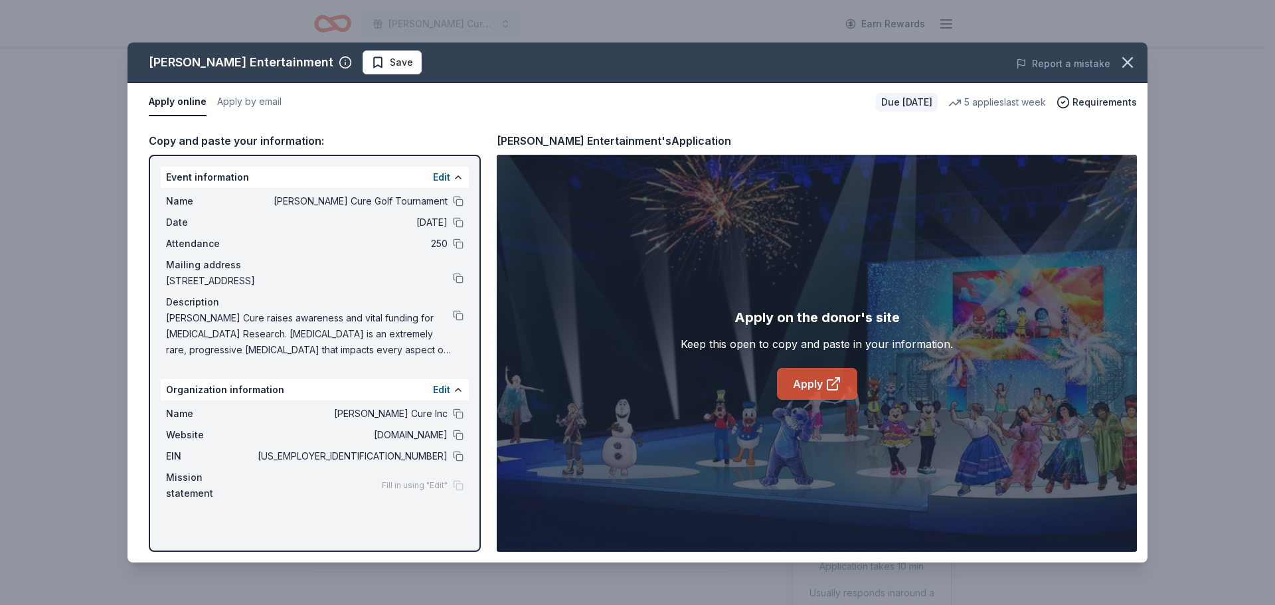
click at [811, 384] on link "Apply" at bounding box center [817, 384] width 80 height 32
click at [826, 387] on icon at bounding box center [834, 384] width 16 height 16
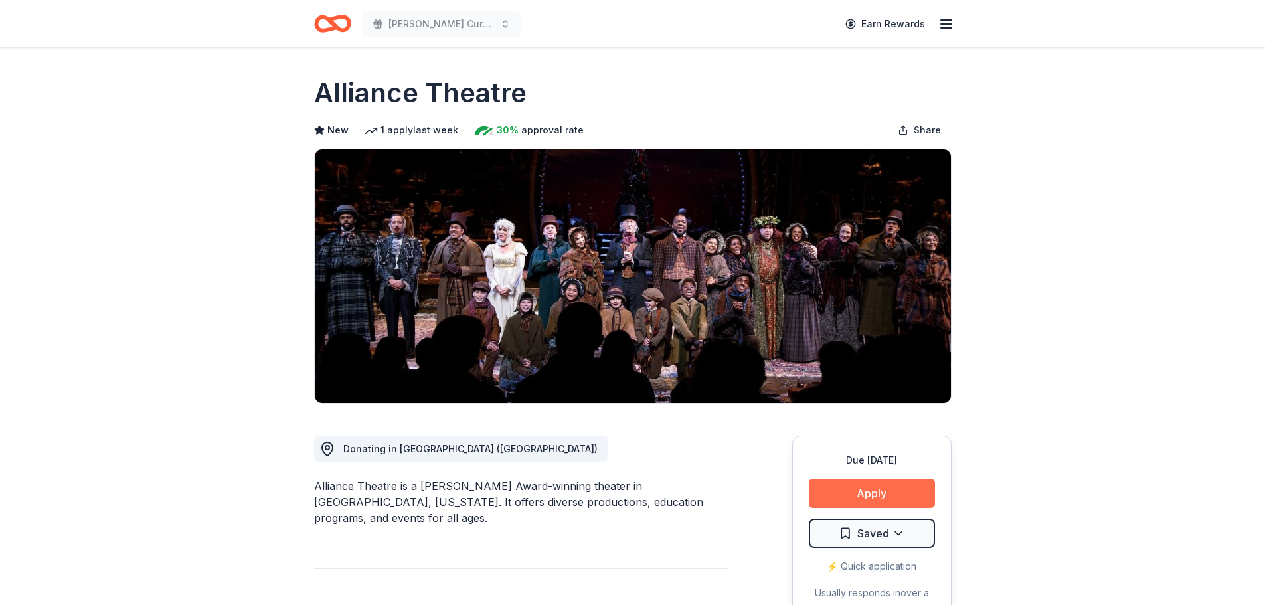
click at [887, 484] on button "Apply" at bounding box center [872, 493] width 126 height 29
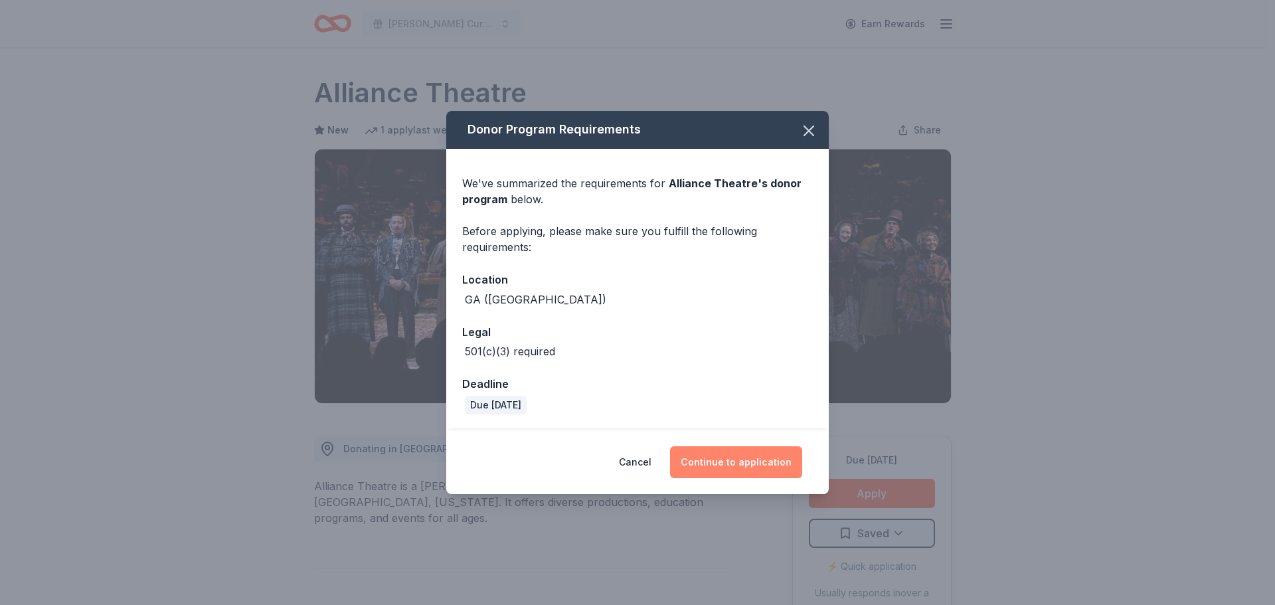
click at [717, 458] on button "Continue to application" at bounding box center [736, 462] width 132 height 32
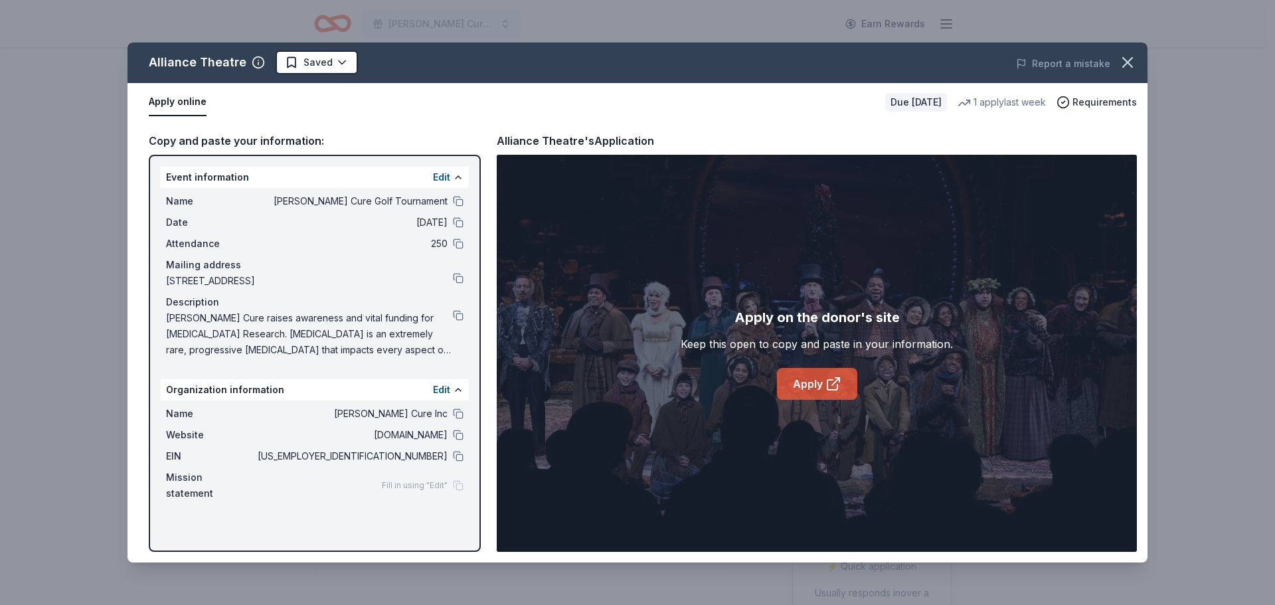
click at [824, 380] on link "Apply" at bounding box center [817, 384] width 80 height 32
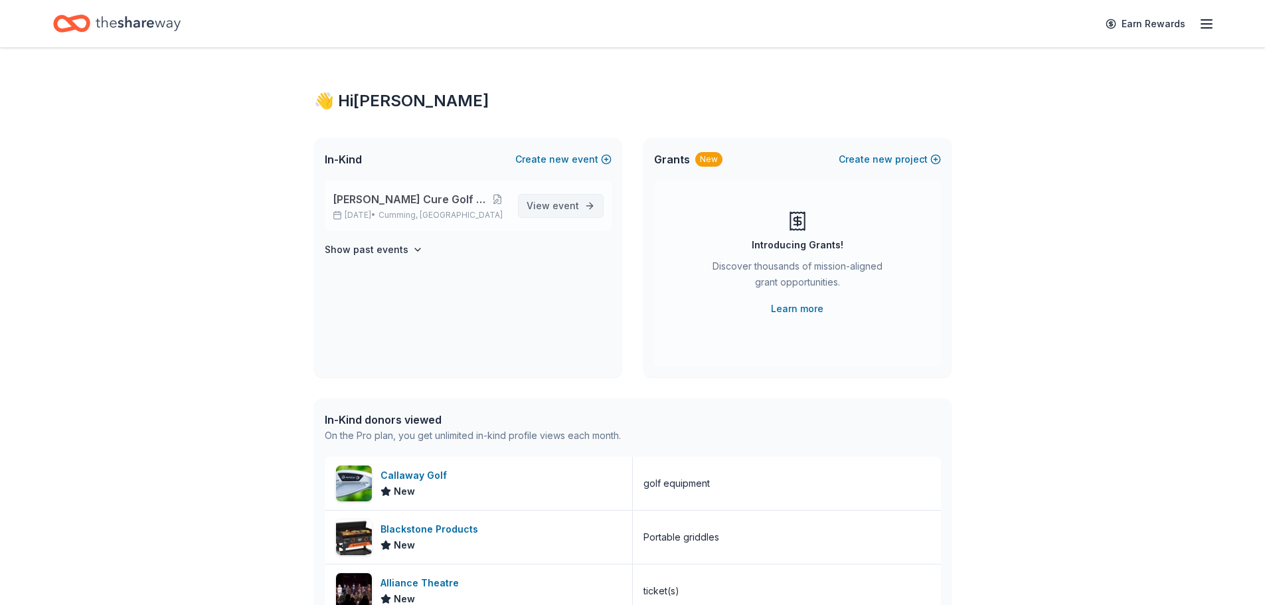
click at [548, 201] on span "View event" at bounding box center [553, 206] width 52 height 16
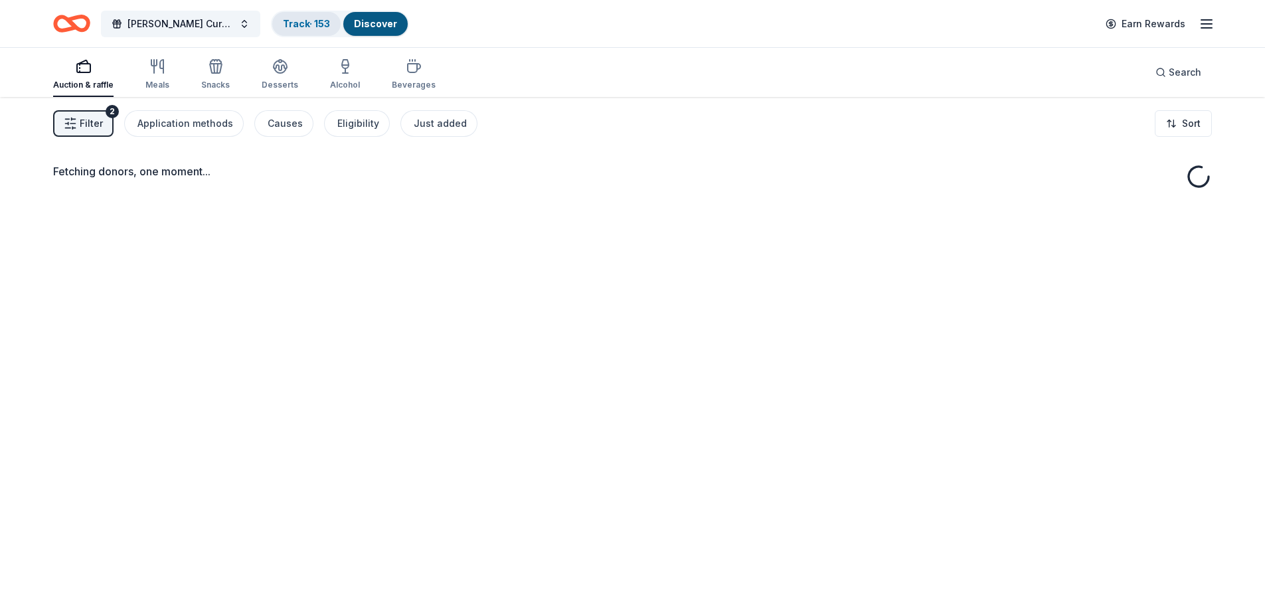
click at [304, 20] on link "Track · 153" at bounding box center [306, 23] width 47 height 11
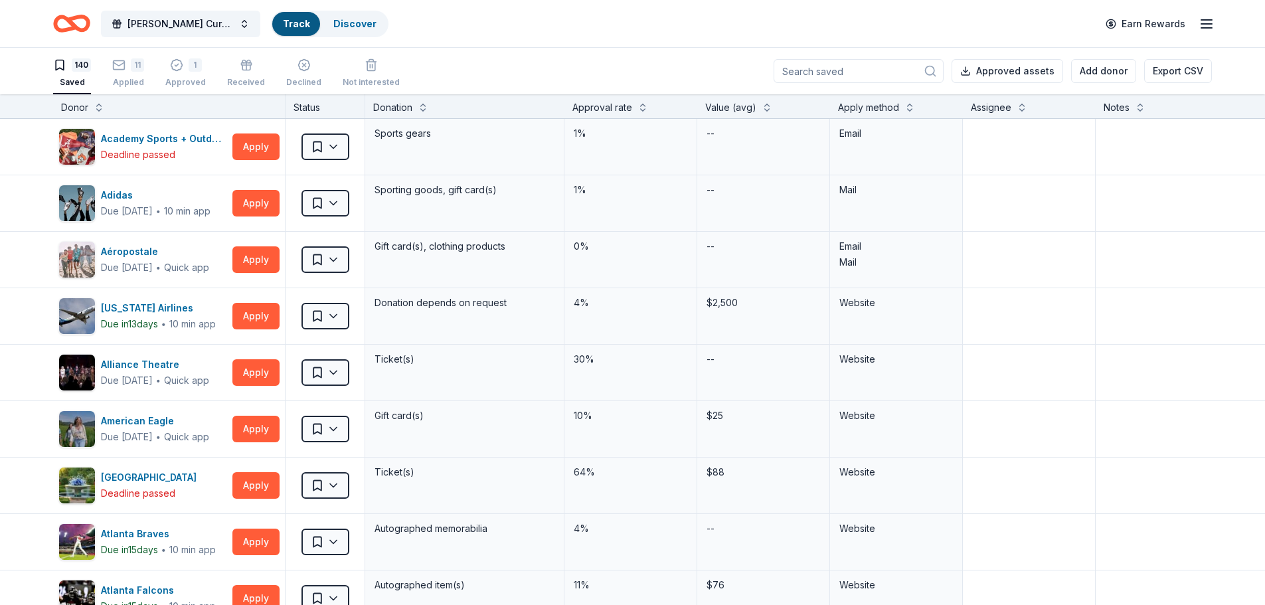
scroll to position [1, 0]
click at [304, 20] on link "Track" at bounding box center [296, 23] width 27 height 11
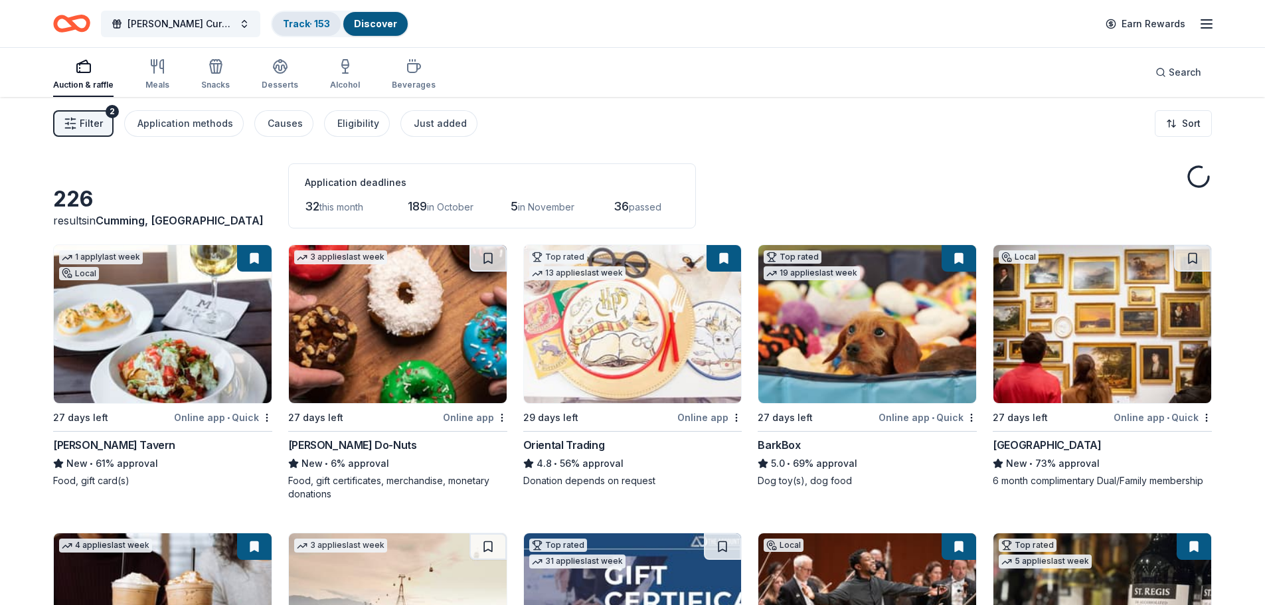
click at [316, 23] on link "Track · 153" at bounding box center [306, 23] width 47 height 11
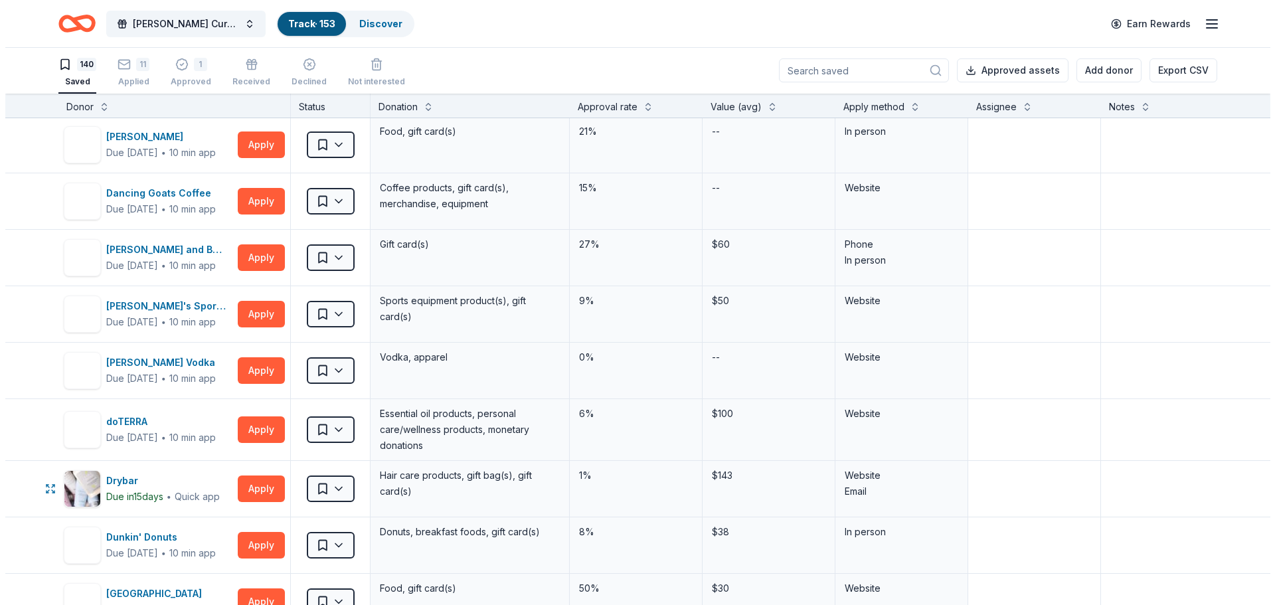
scroll to position [2458, 0]
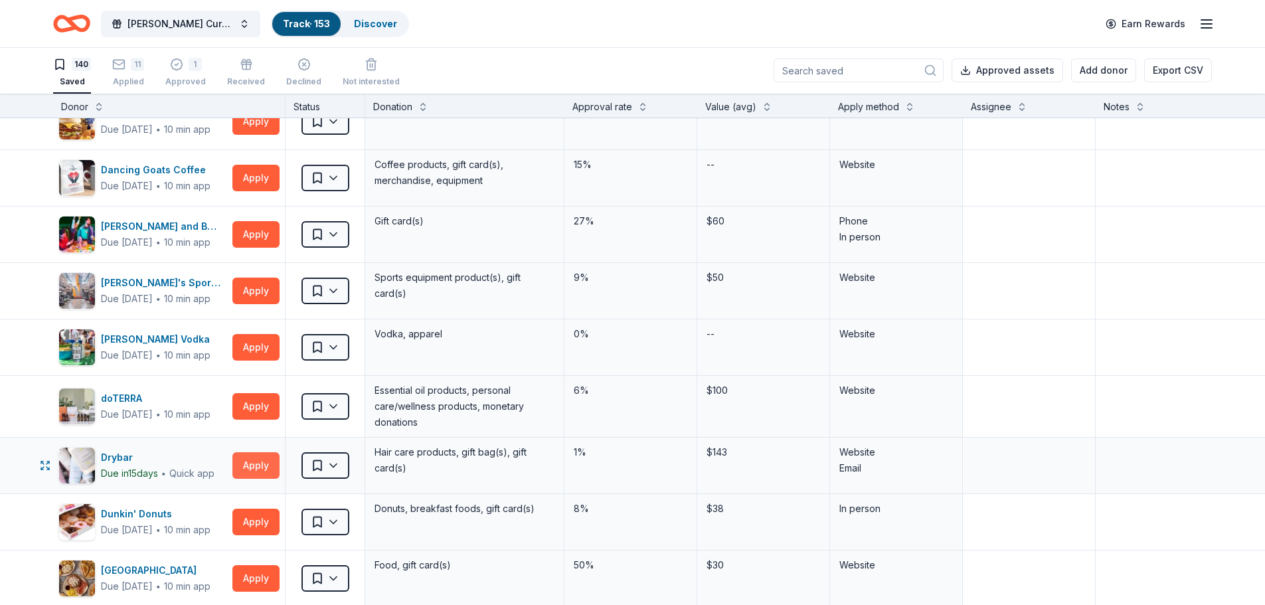
click at [256, 460] on button "Apply" at bounding box center [255, 465] width 47 height 27
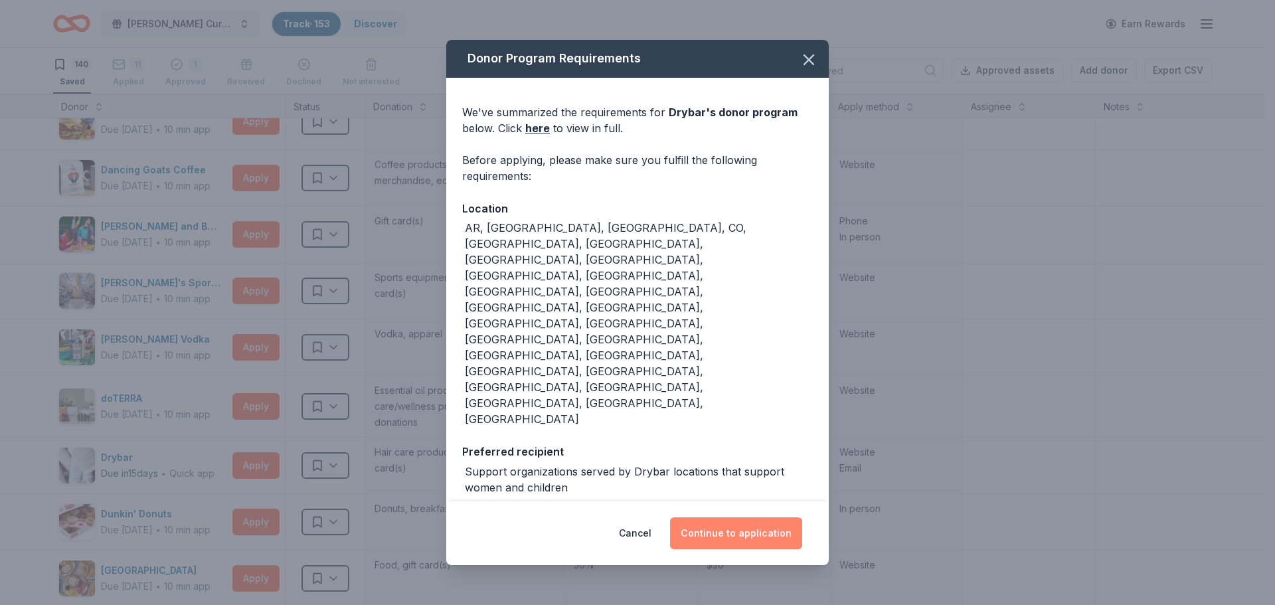
click at [744, 517] on button "Continue to application" at bounding box center [736, 533] width 132 height 32
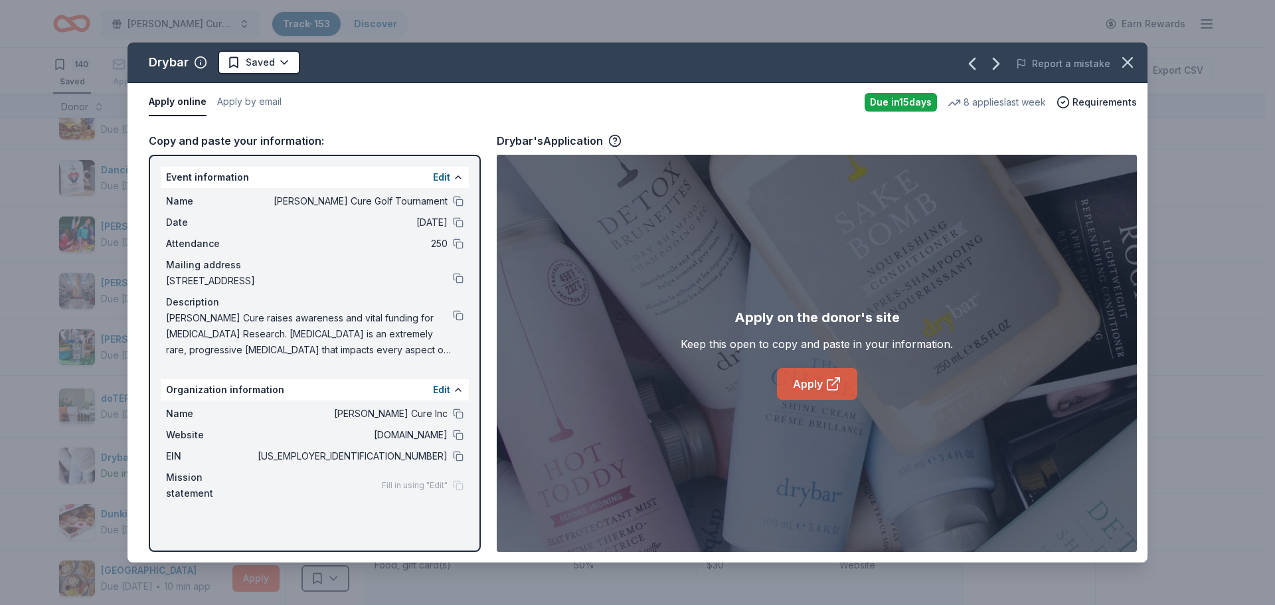
click at [816, 375] on link "Apply" at bounding box center [817, 384] width 80 height 32
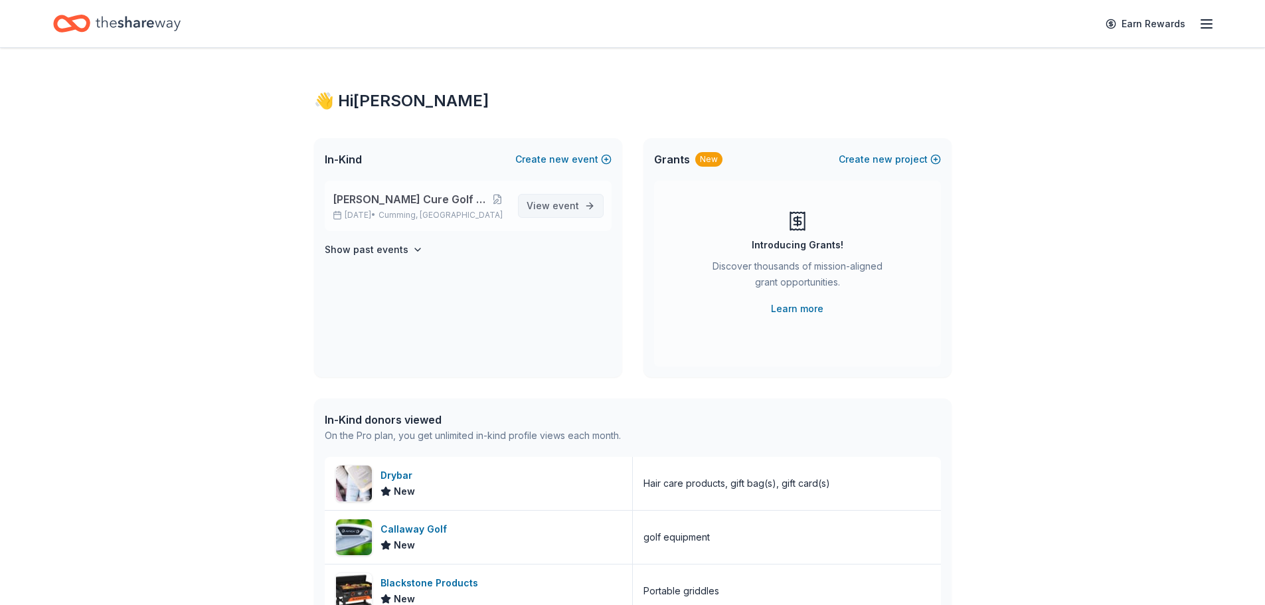
click at [570, 208] on span "event" at bounding box center [566, 205] width 27 height 11
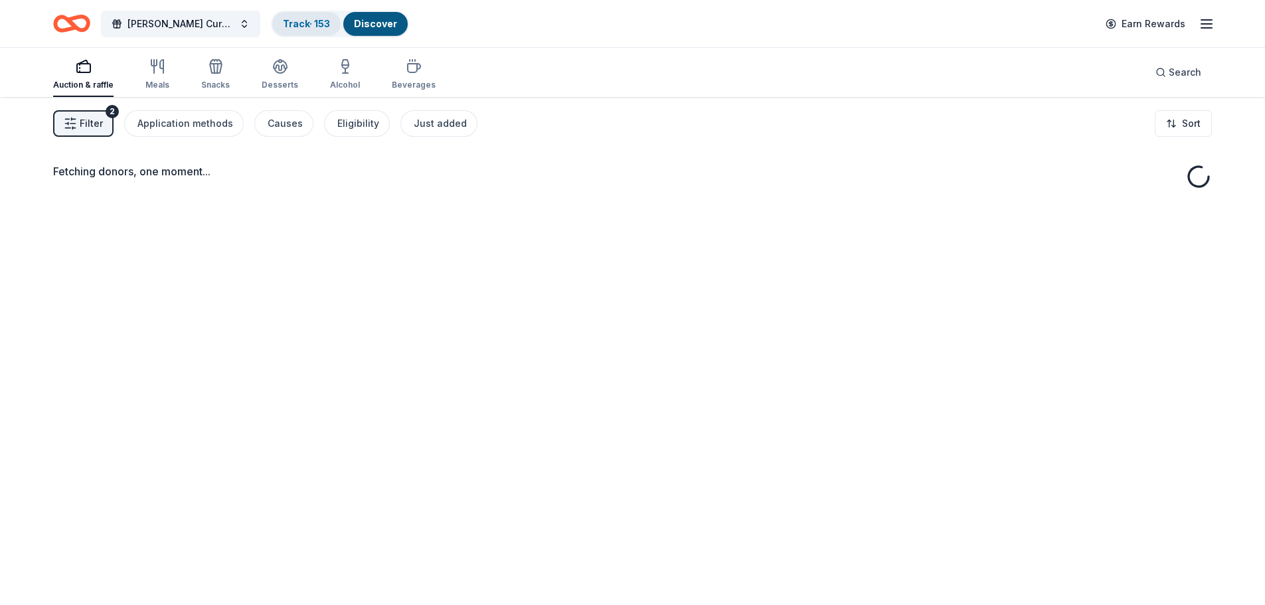
click at [294, 23] on link "Track · 153" at bounding box center [306, 23] width 47 height 11
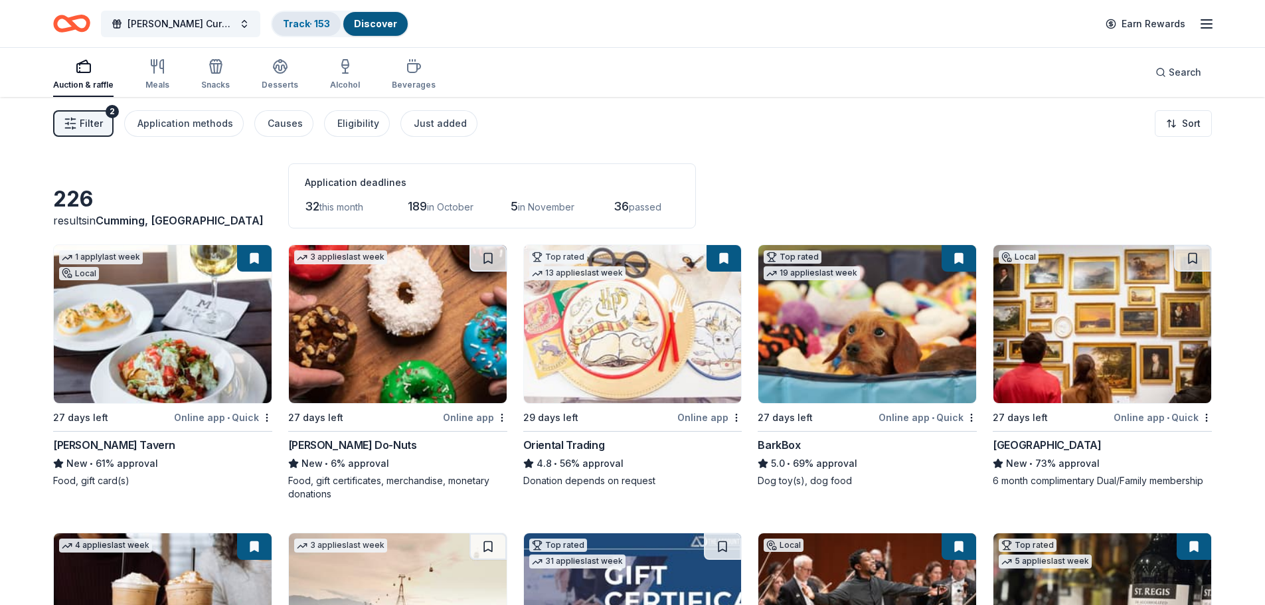
click at [308, 23] on link "Track · 153" at bounding box center [306, 23] width 47 height 11
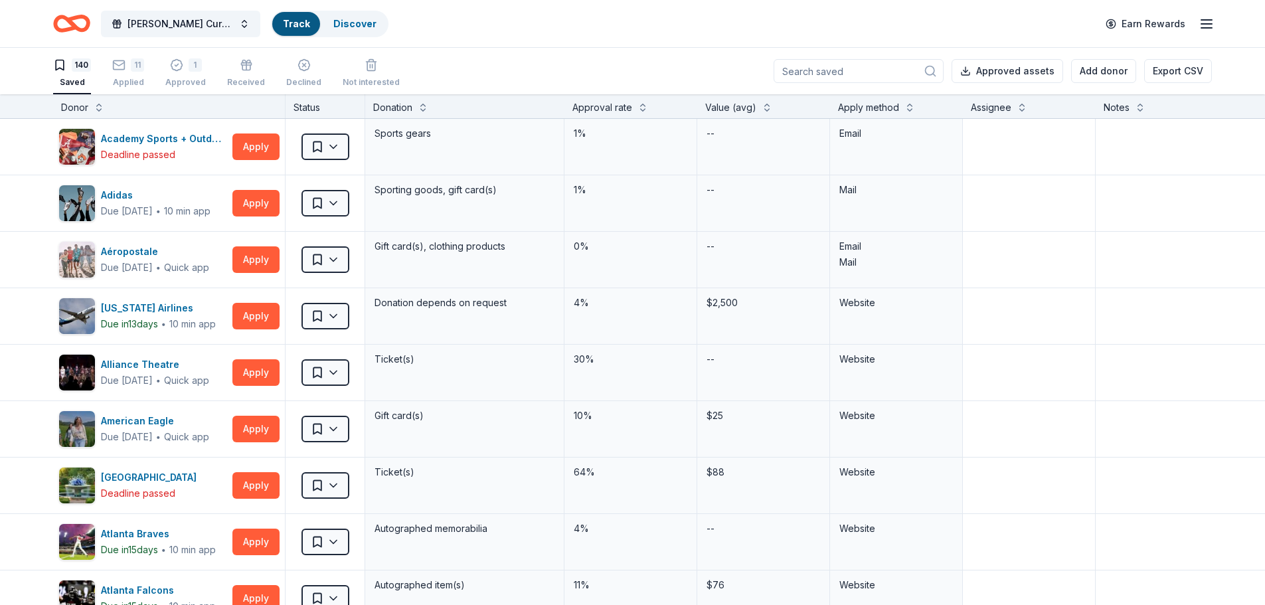
scroll to position [1, 0]
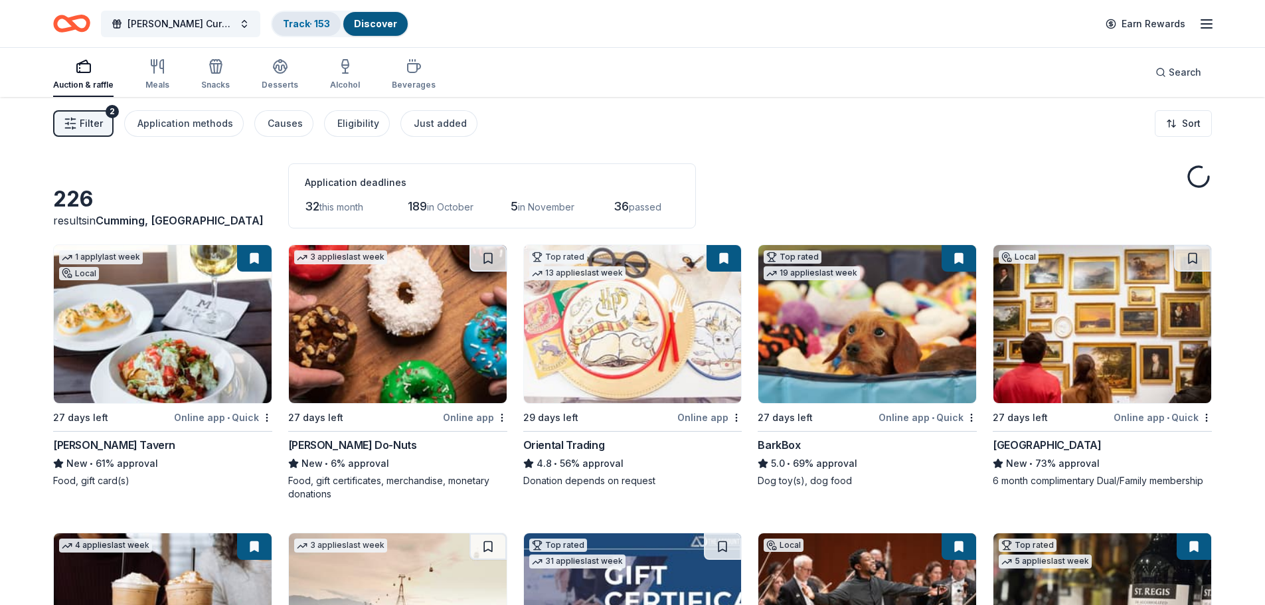
click at [322, 16] on div "Track · 153" at bounding box center [306, 24] width 68 height 24
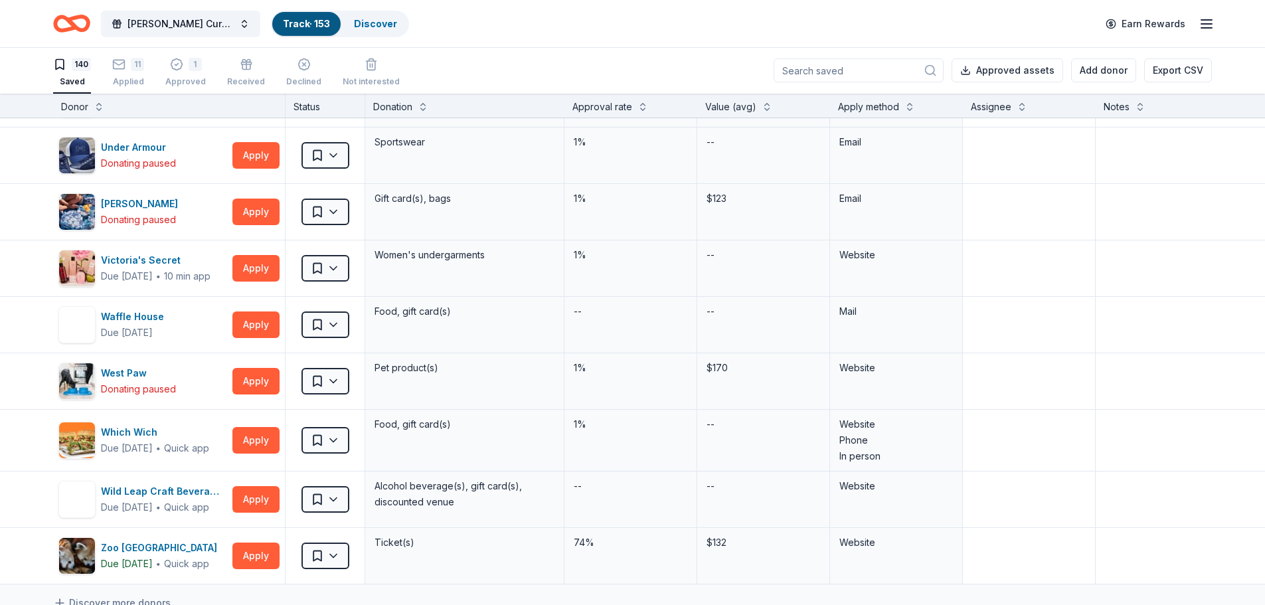
scroll to position [7709, 0]
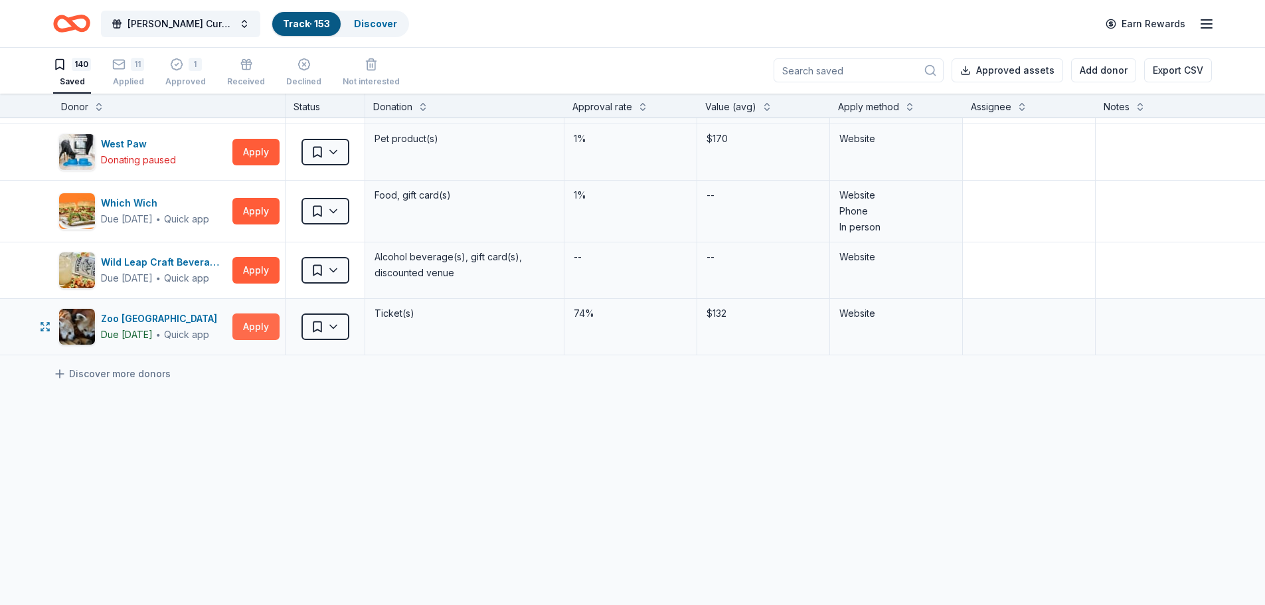
click at [244, 315] on button "Apply" at bounding box center [255, 327] width 47 height 27
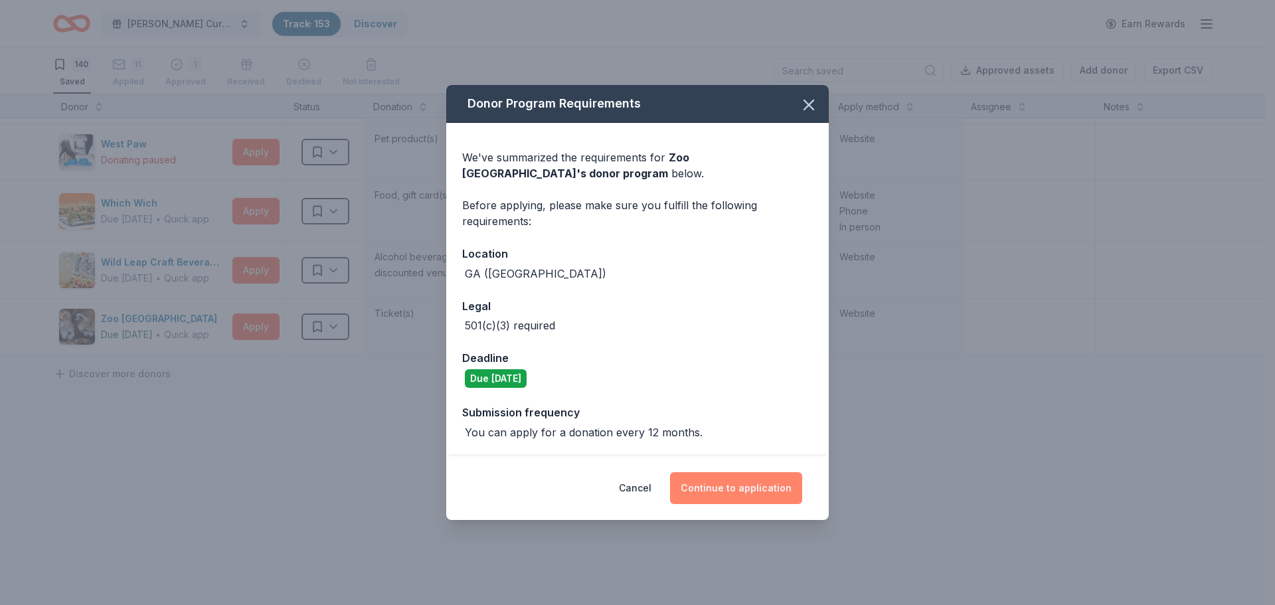
click at [763, 480] on button "Continue to application" at bounding box center [736, 488] width 132 height 32
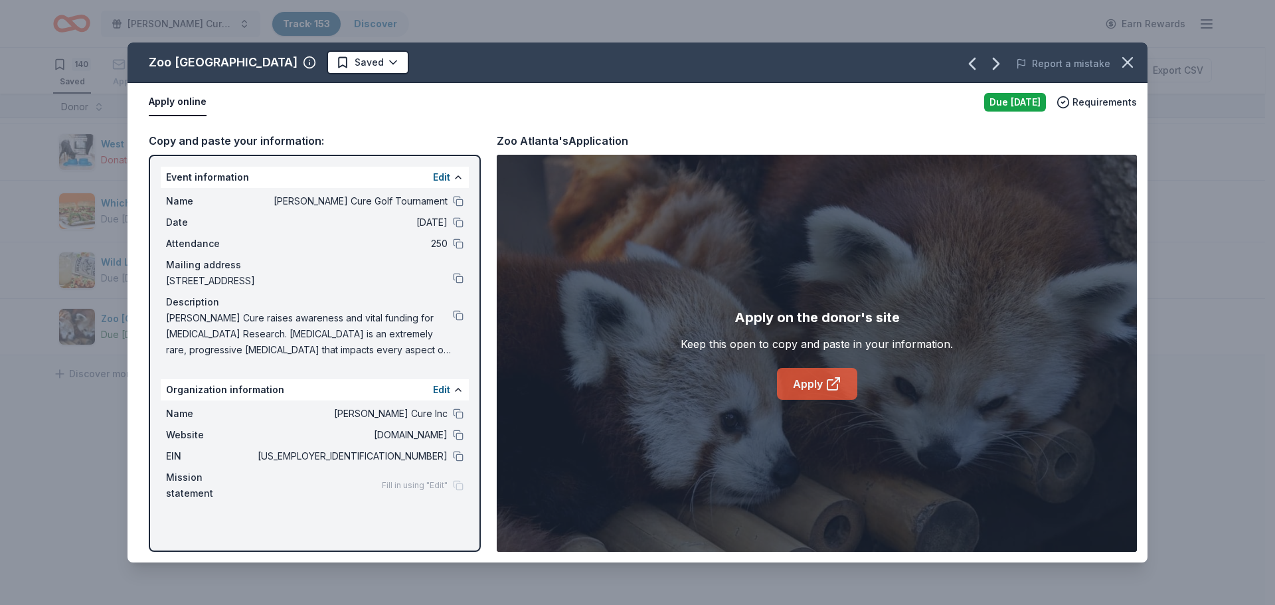
click at [830, 383] on icon at bounding box center [834, 384] width 16 height 16
click at [1131, 58] on icon "button" at bounding box center [1128, 62] width 19 height 19
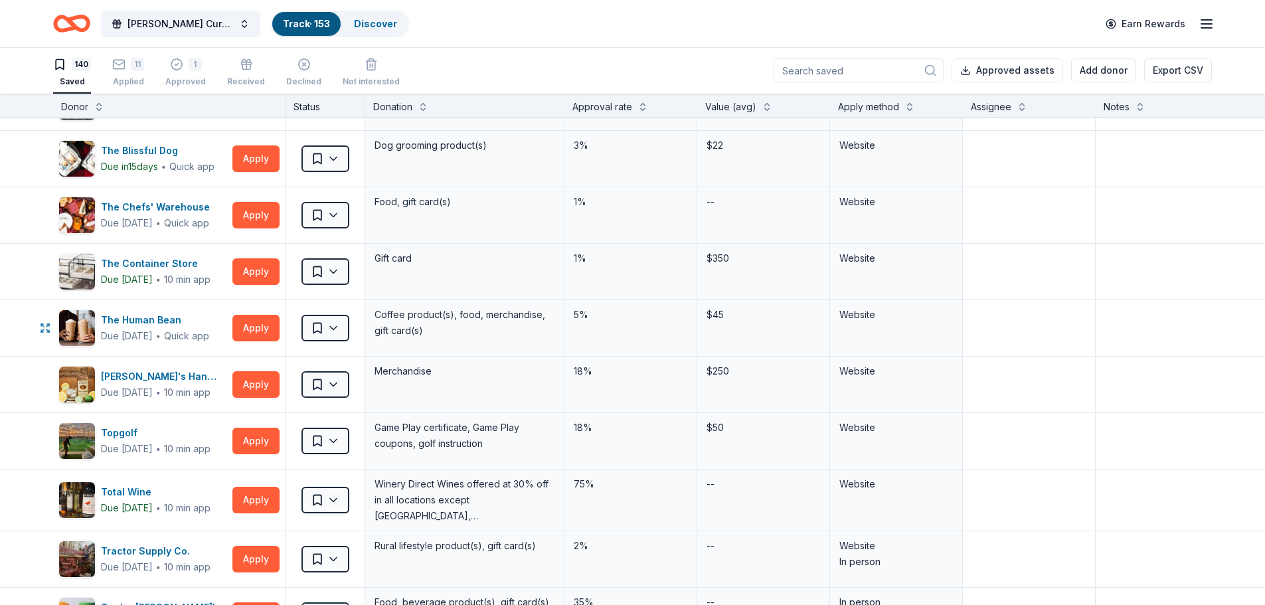
scroll to position [6779, 0]
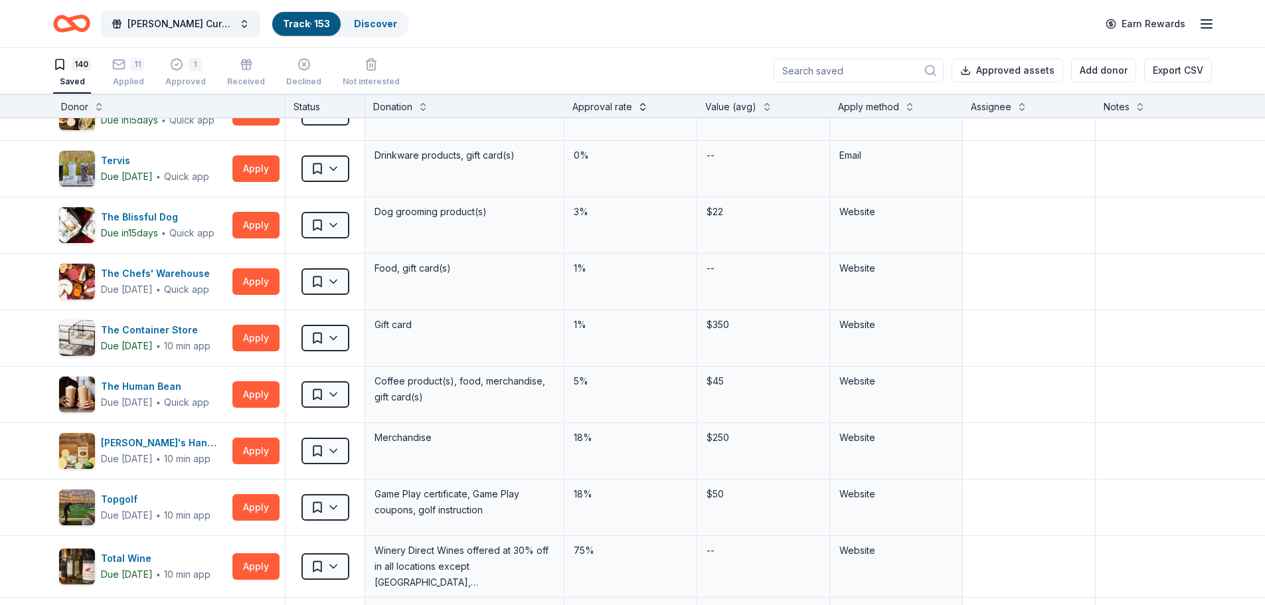
click at [645, 110] on button at bounding box center [643, 105] width 11 height 13
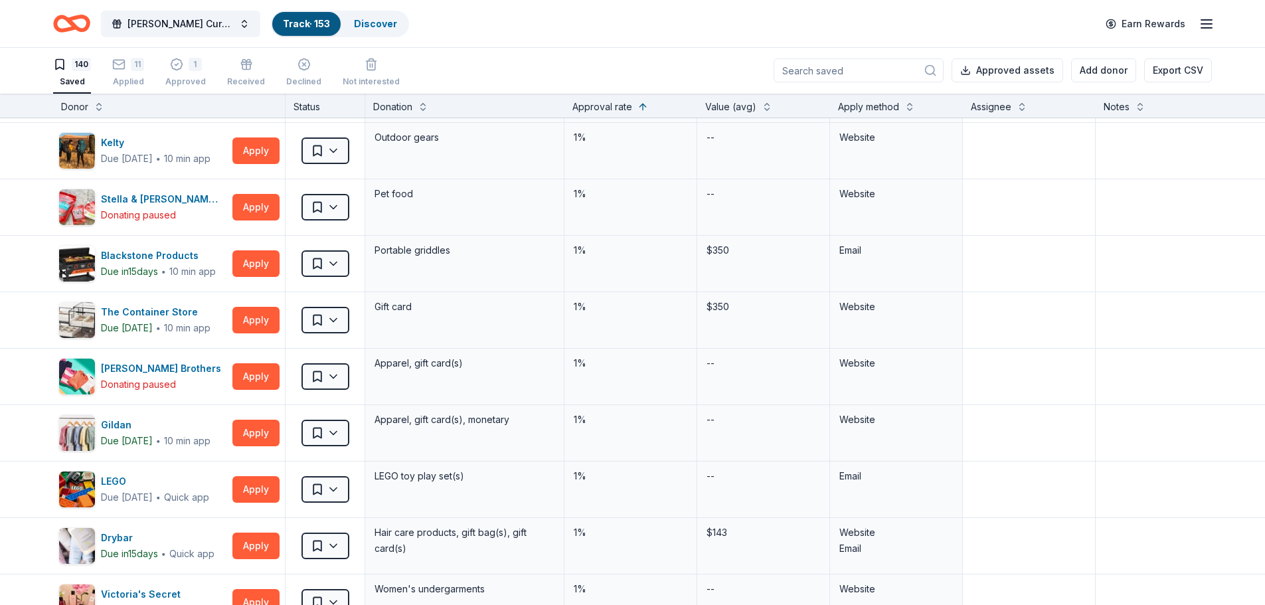
scroll to position [0, 0]
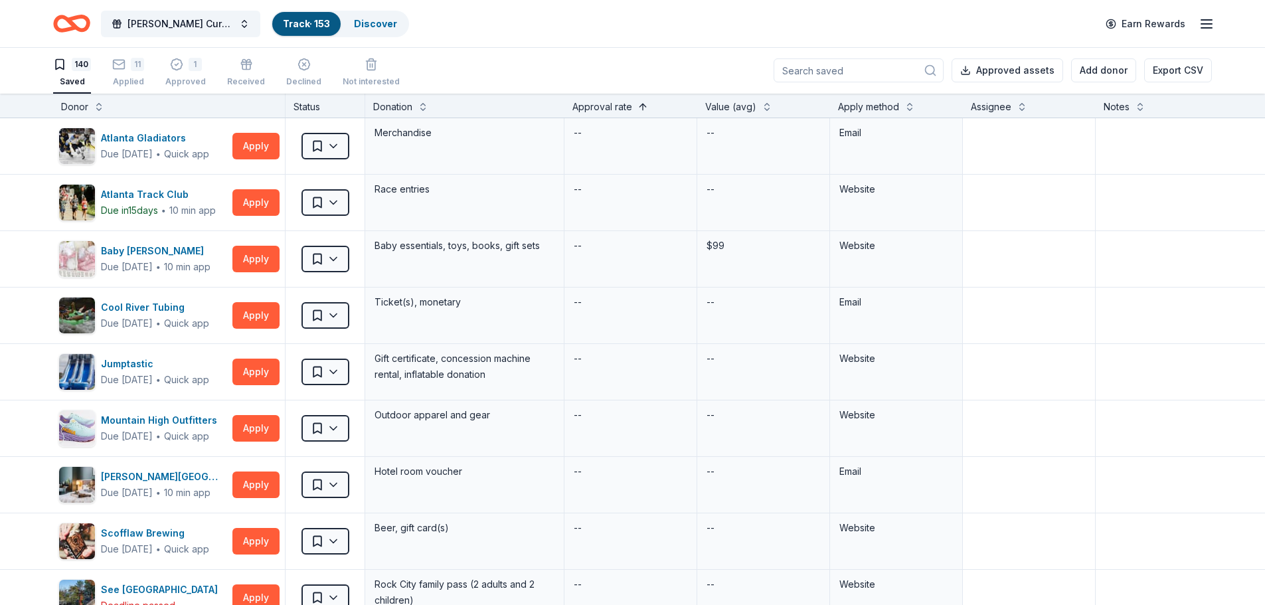
click at [643, 107] on button at bounding box center [643, 105] width 11 height 13
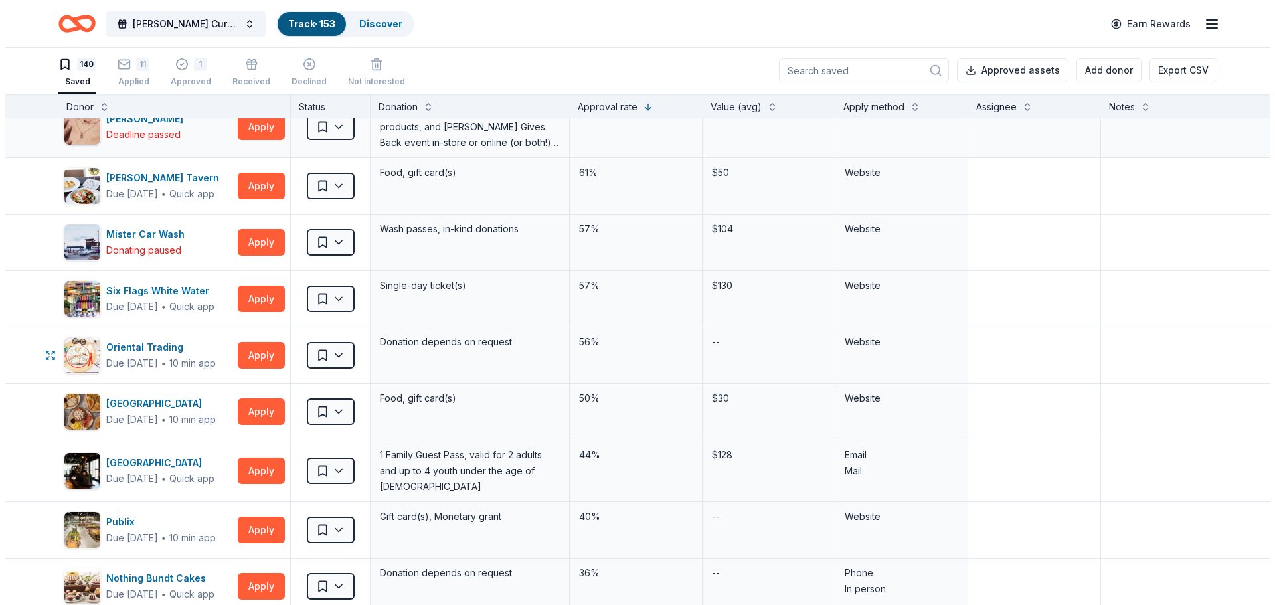
scroll to position [332, 0]
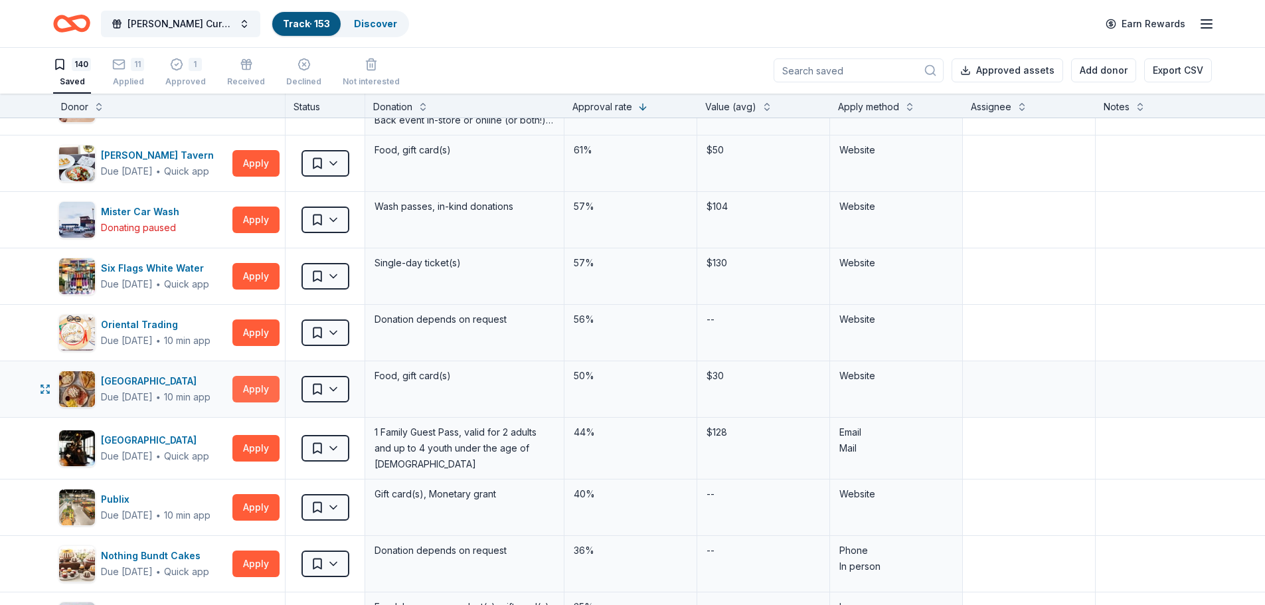
click at [250, 385] on button "Apply" at bounding box center [255, 389] width 47 height 27
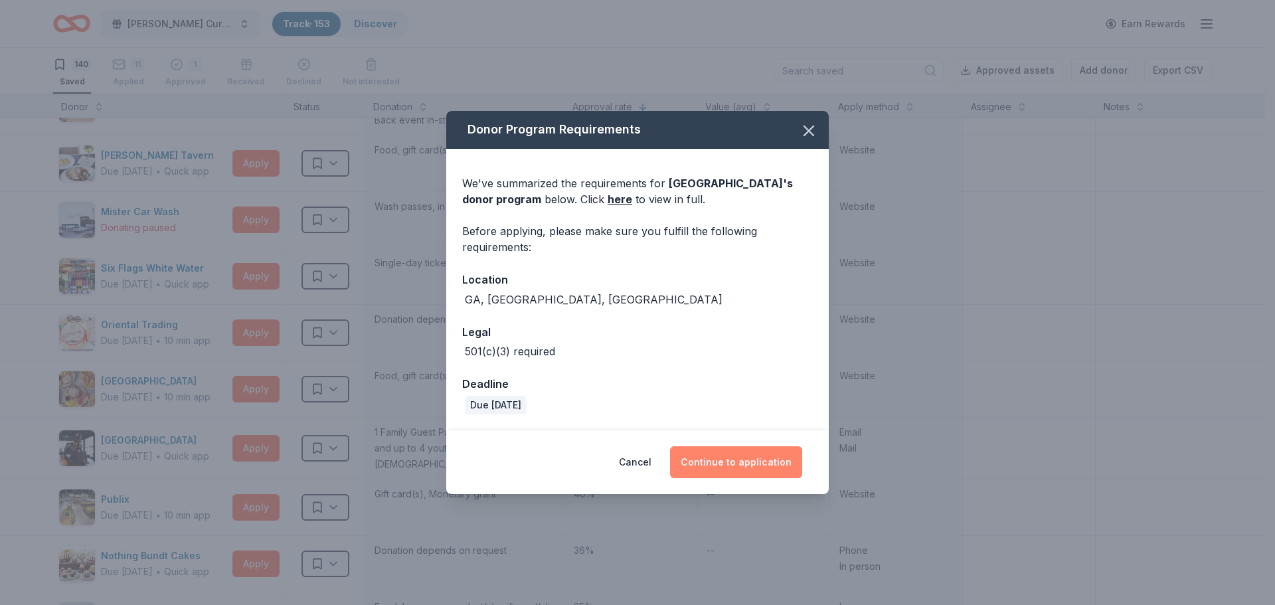
click at [749, 462] on button "Continue to application" at bounding box center [736, 462] width 132 height 32
